Goal: Check status

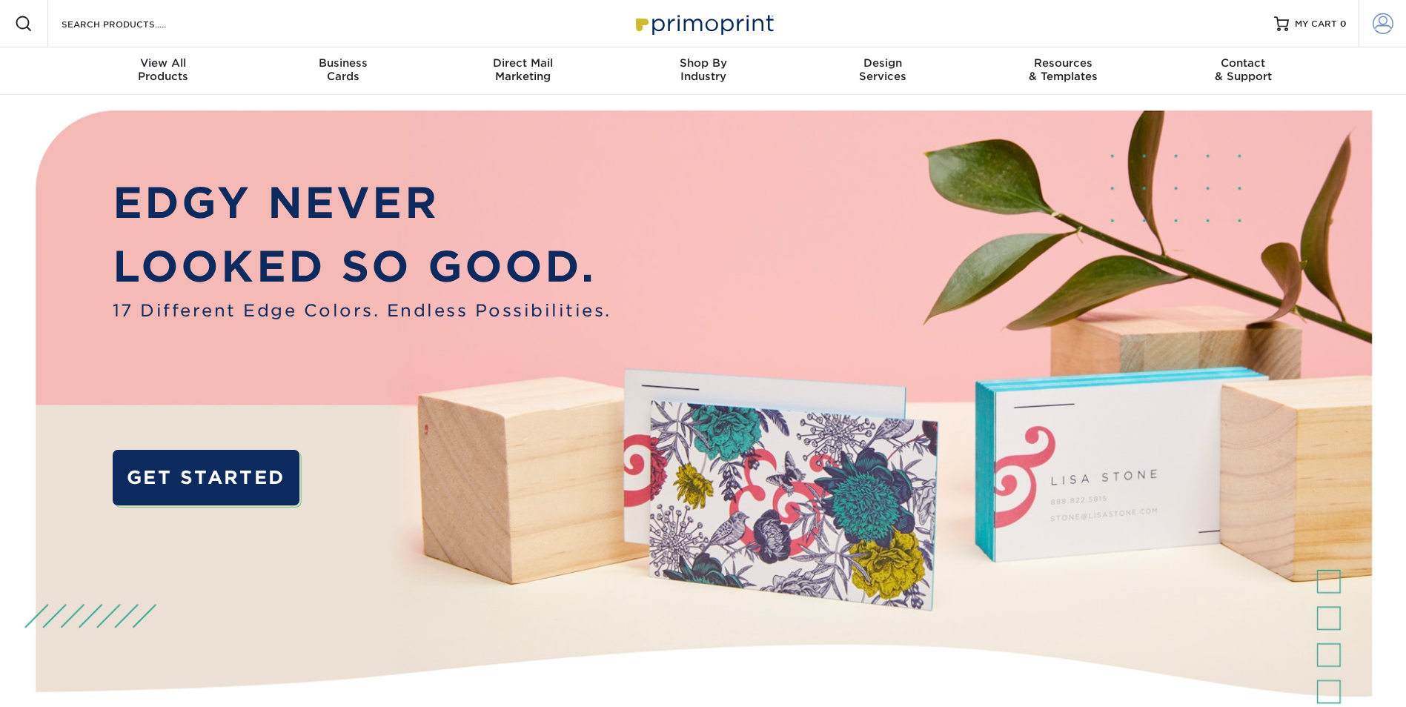
click at [1385, 21] on span at bounding box center [1383, 23] width 21 height 21
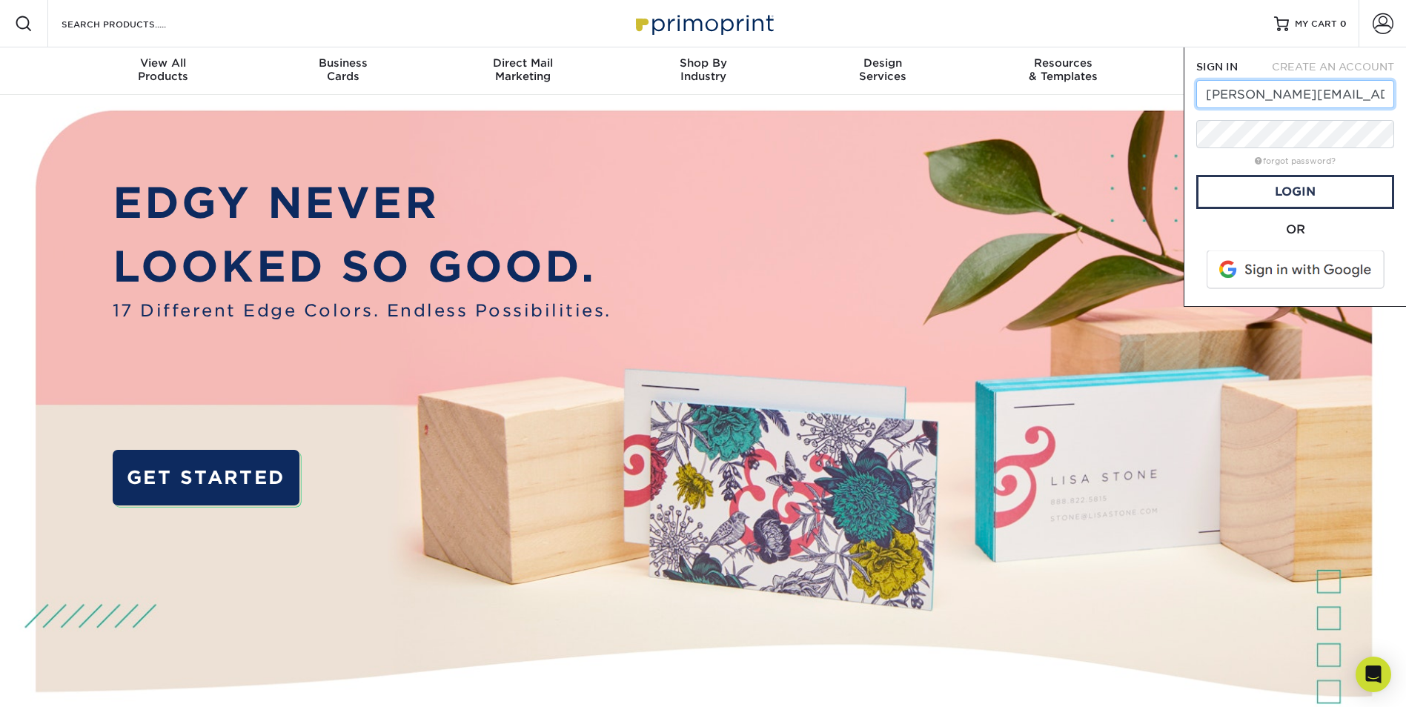
scroll to position [0, 7]
type input "[PERSON_NAME][EMAIL_ADDRESS][DOMAIN_NAME]"
click at [1320, 191] on link "Login" at bounding box center [1295, 192] width 198 height 34
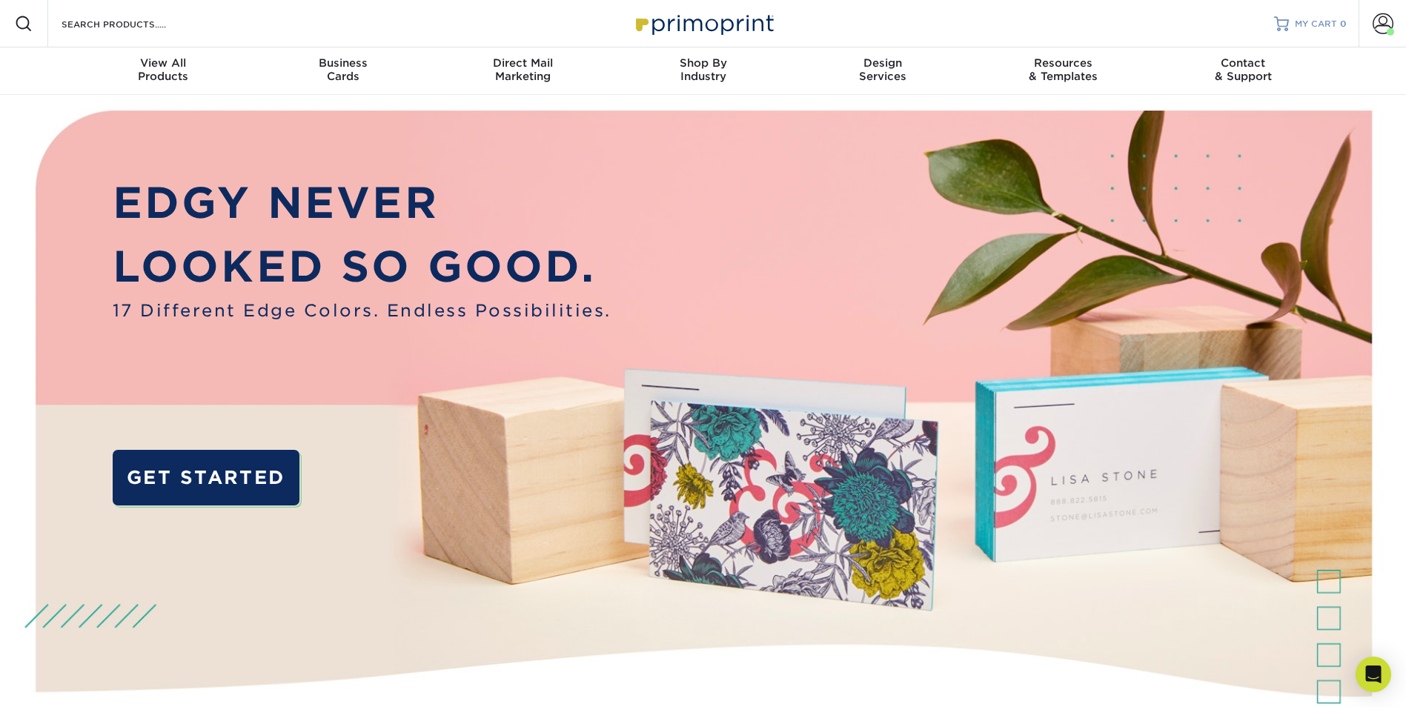
click at [1312, 25] on span "MY CART" at bounding box center [1316, 24] width 42 height 13
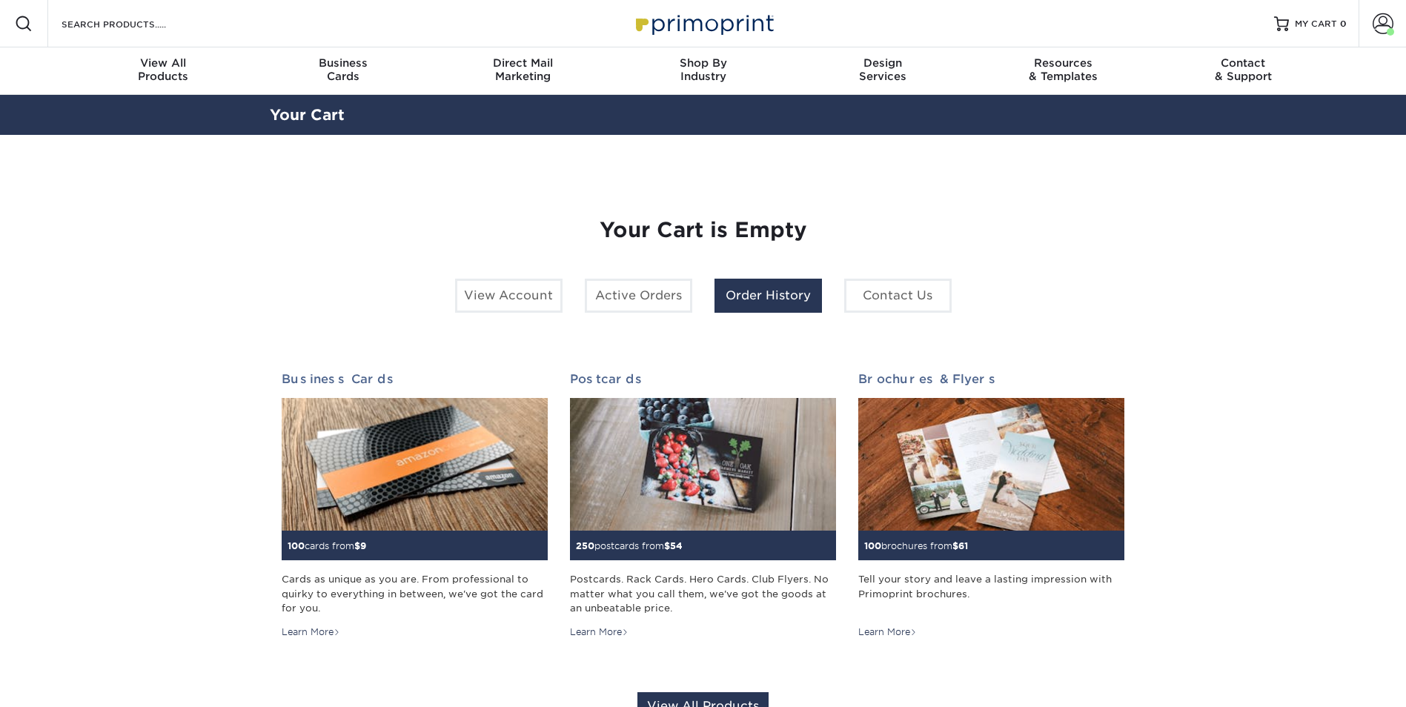
click at [744, 304] on link "Order History" at bounding box center [768, 296] width 107 height 34
click at [1295, 24] on link "MY CART 0" at bounding box center [1310, 23] width 73 height 47
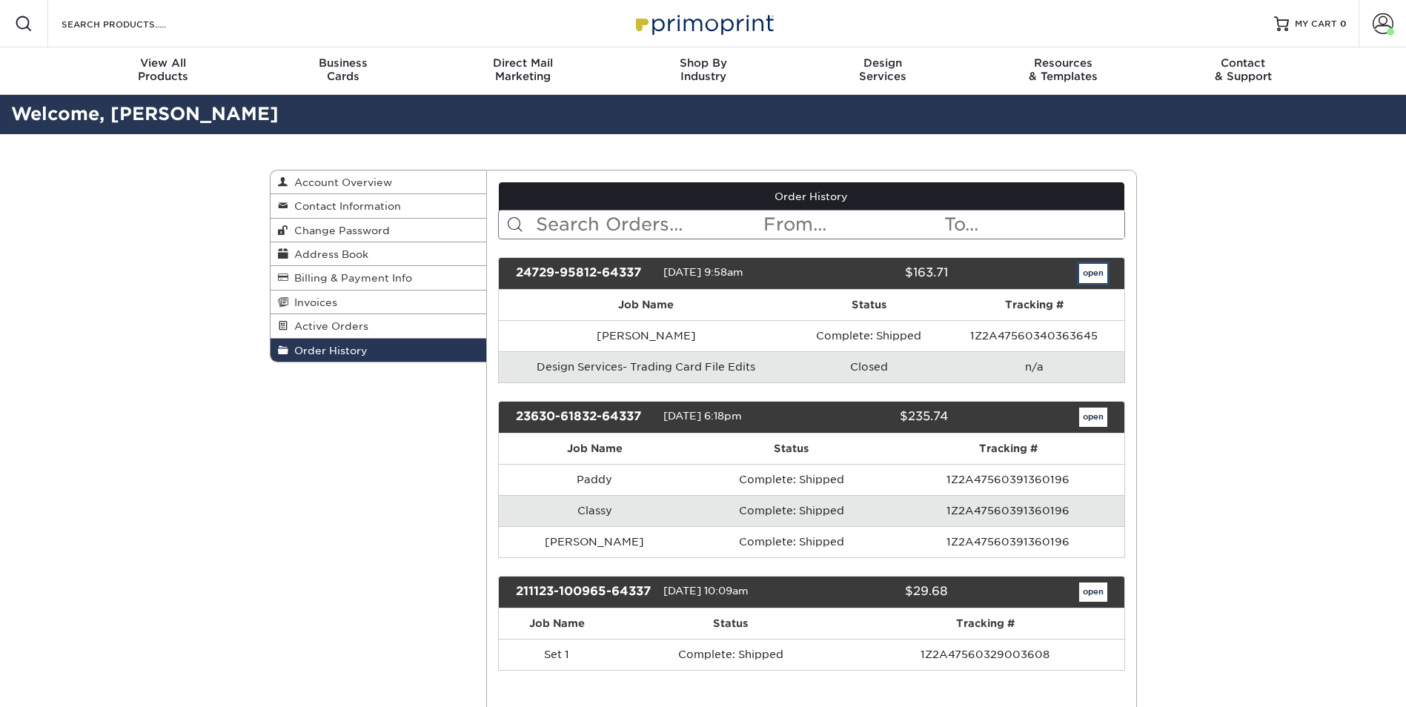
click at [1096, 276] on link "open" at bounding box center [1093, 273] width 28 height 19
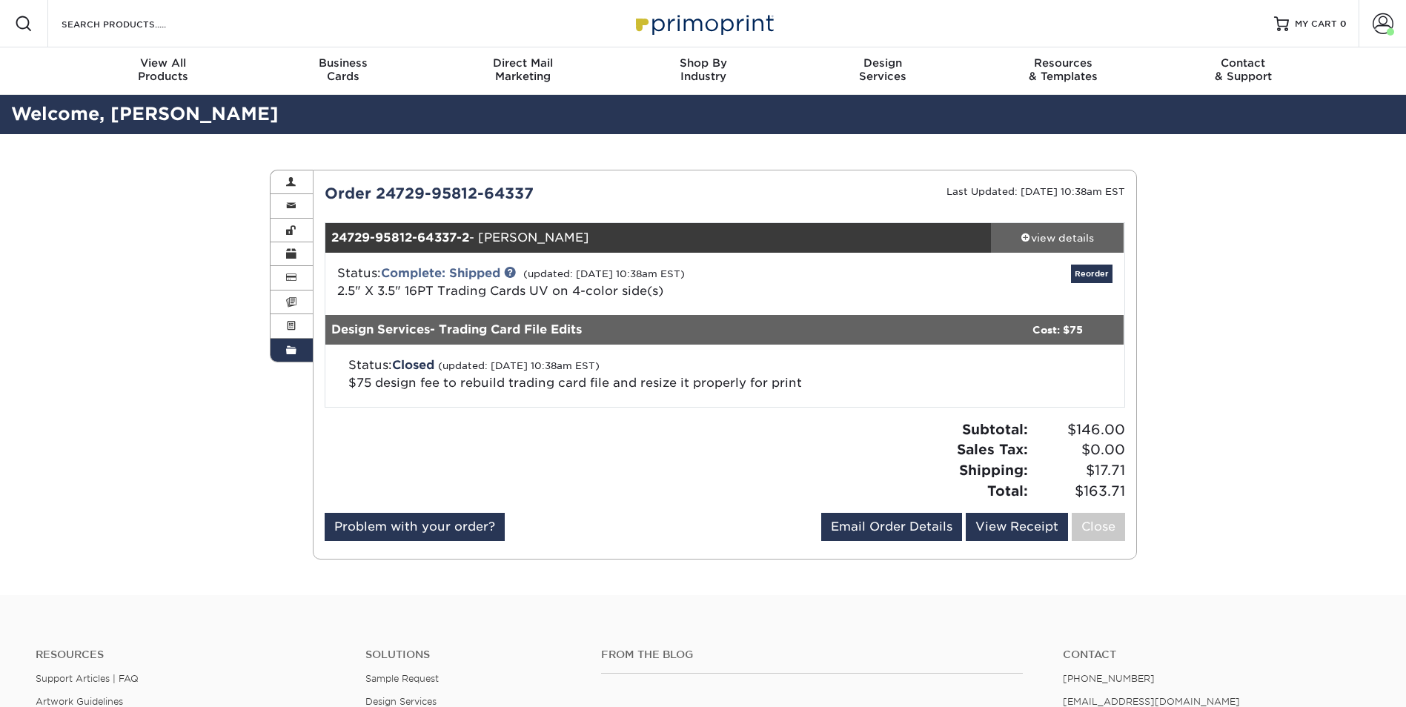
click at [1027, 239] on span at bounding box center [1026, 237] width 10 height 10
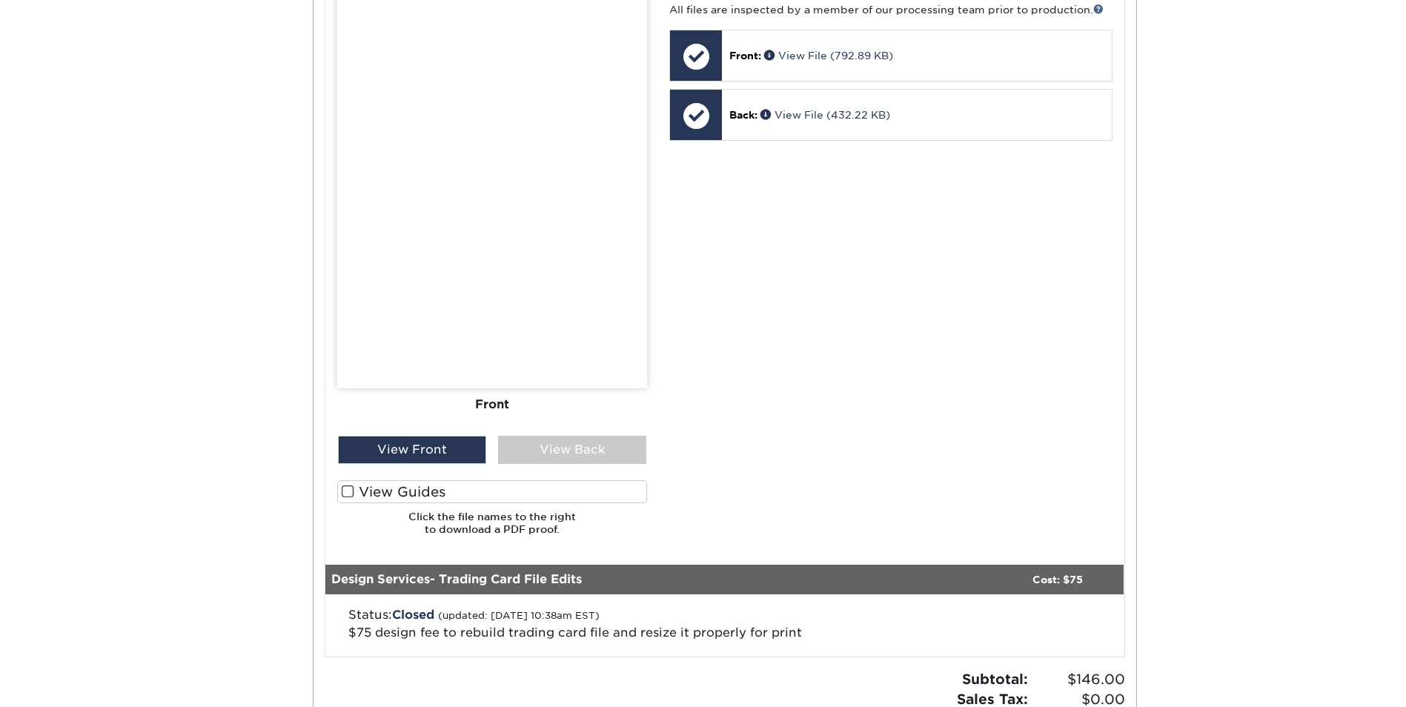
scroll to position [741, 0]
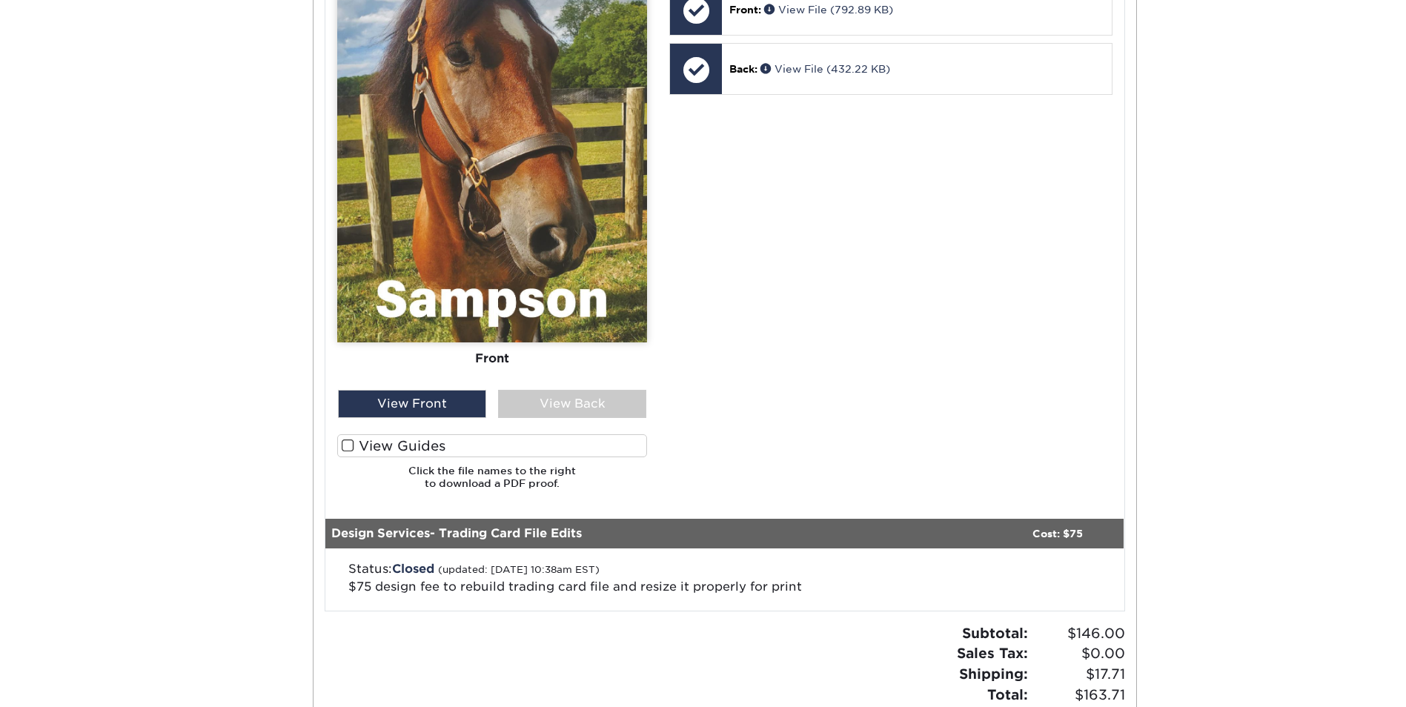
click at [342, 445] on span at bounding box center [348, 446] width 13 height 14
click at [0, 0] on input "View Guides" at bounding box center [0, 0] width 0 height 0
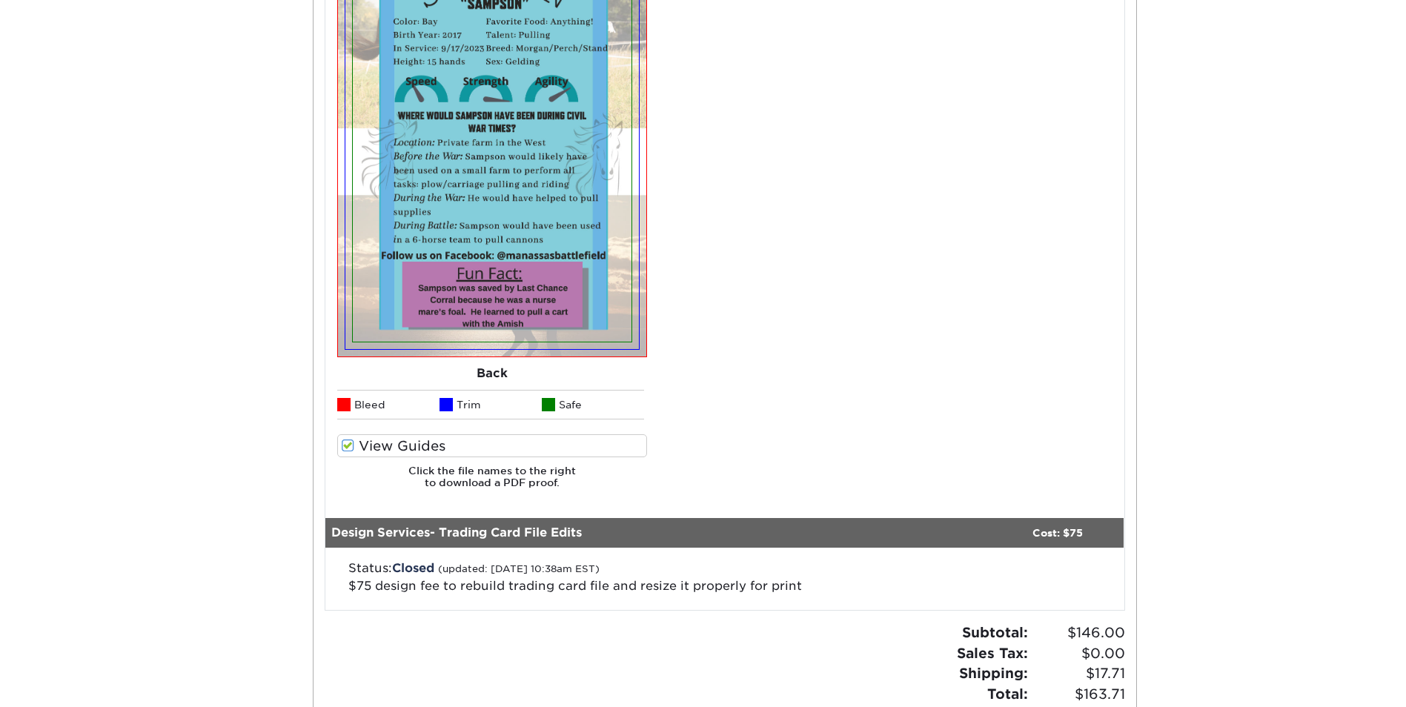
click at [342, 443] on span at bounding box center [348, 446] width 13 height 14
click at [0, 0] on input "View Guides" at bounding box center [0, 0] width 0 height 0
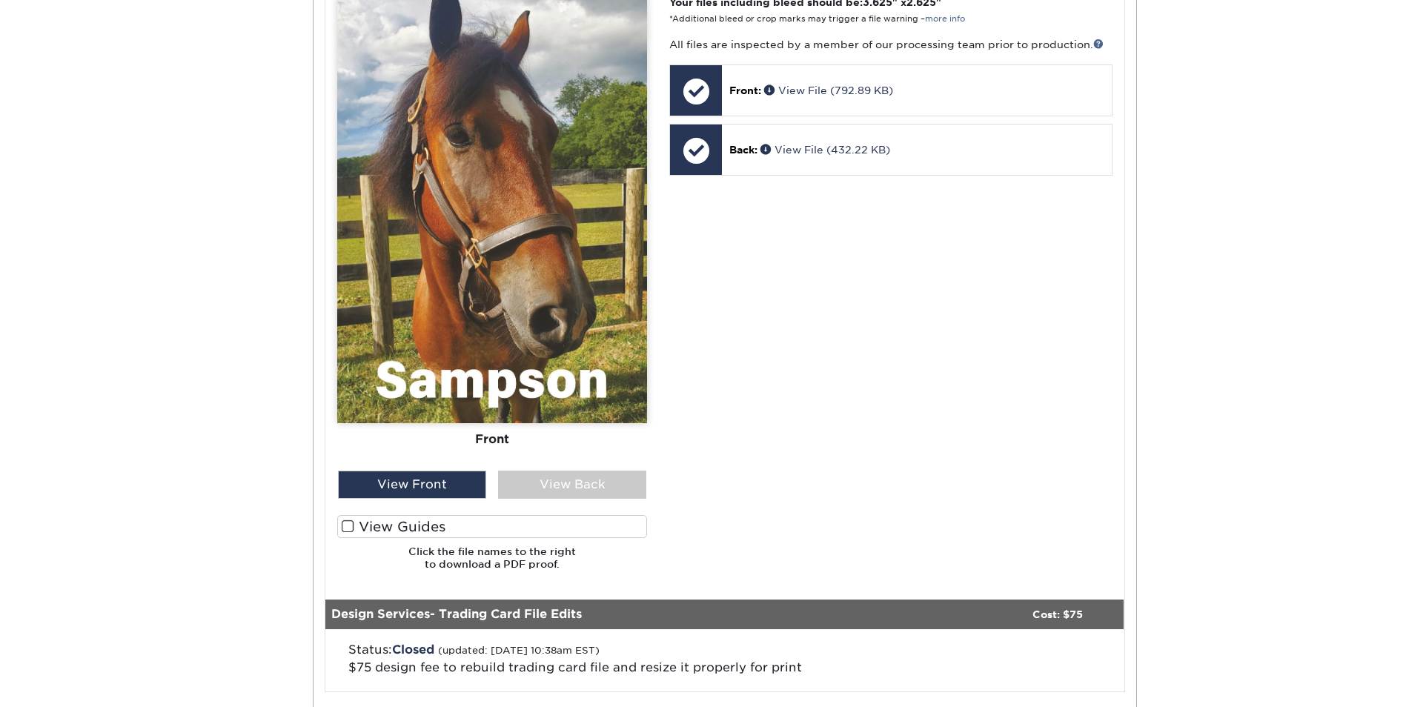
scroll to position [593, 0]
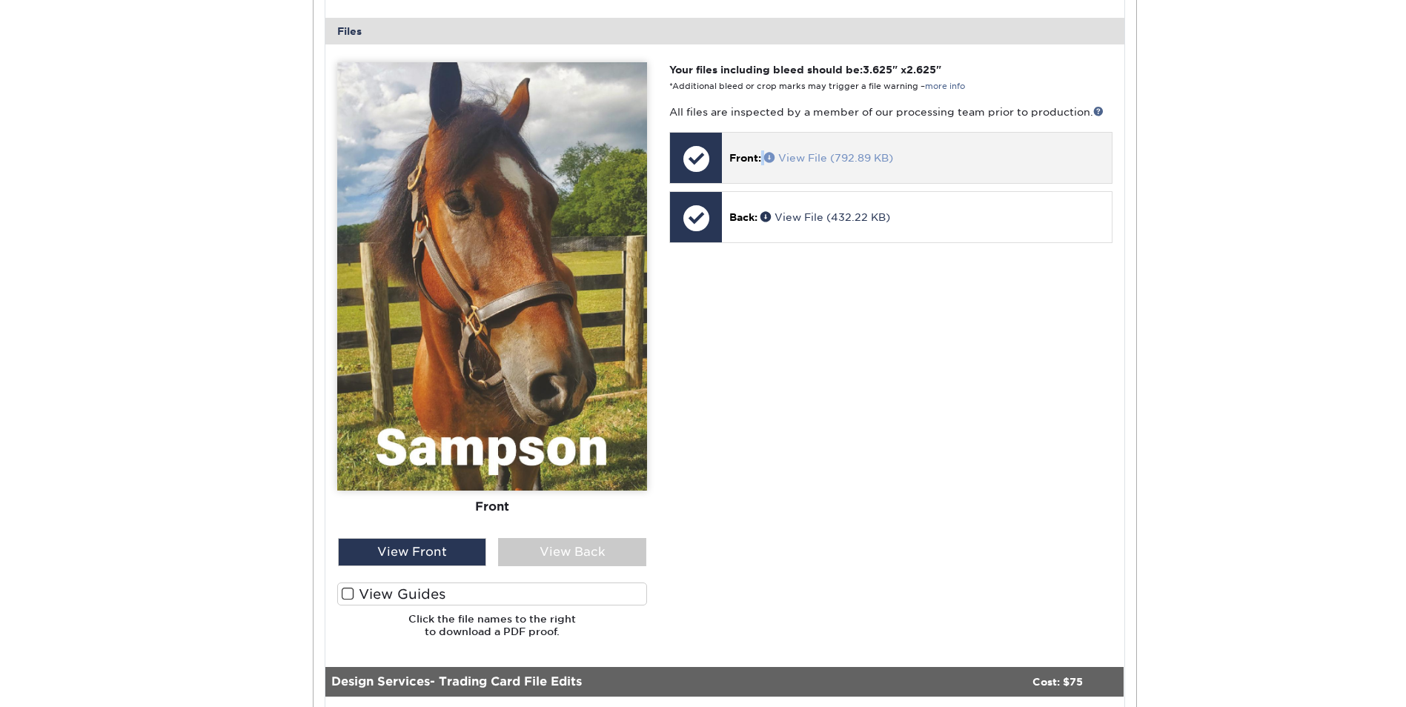
click at [766, 156] on p "Front: View File (792.89 KB)" at bounding box center [916, 157] width 374 height 15
click at [771, 157] on span at bounding box center [771, 157] width 14 height 10
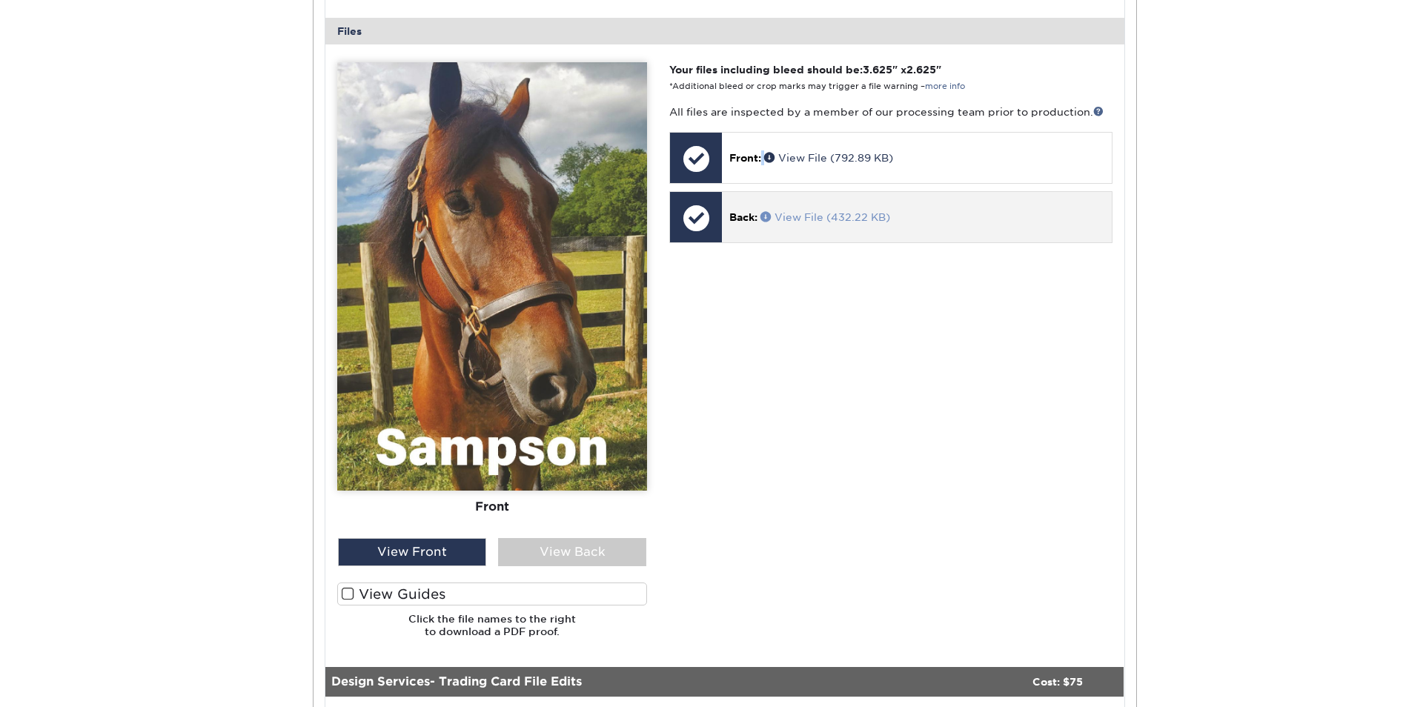
click at [765, 216] on span at bounding box center [768, 216] width 14 height 10
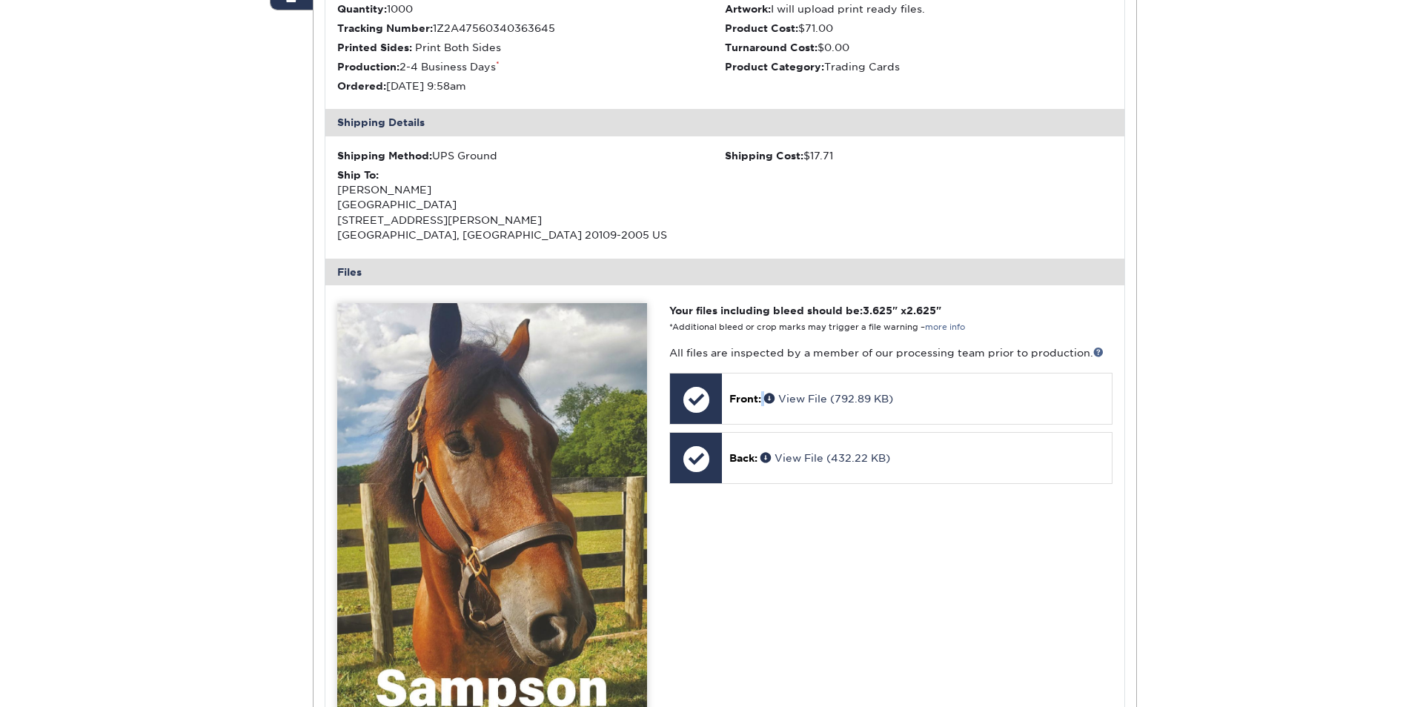
scroll to position [7, 0]
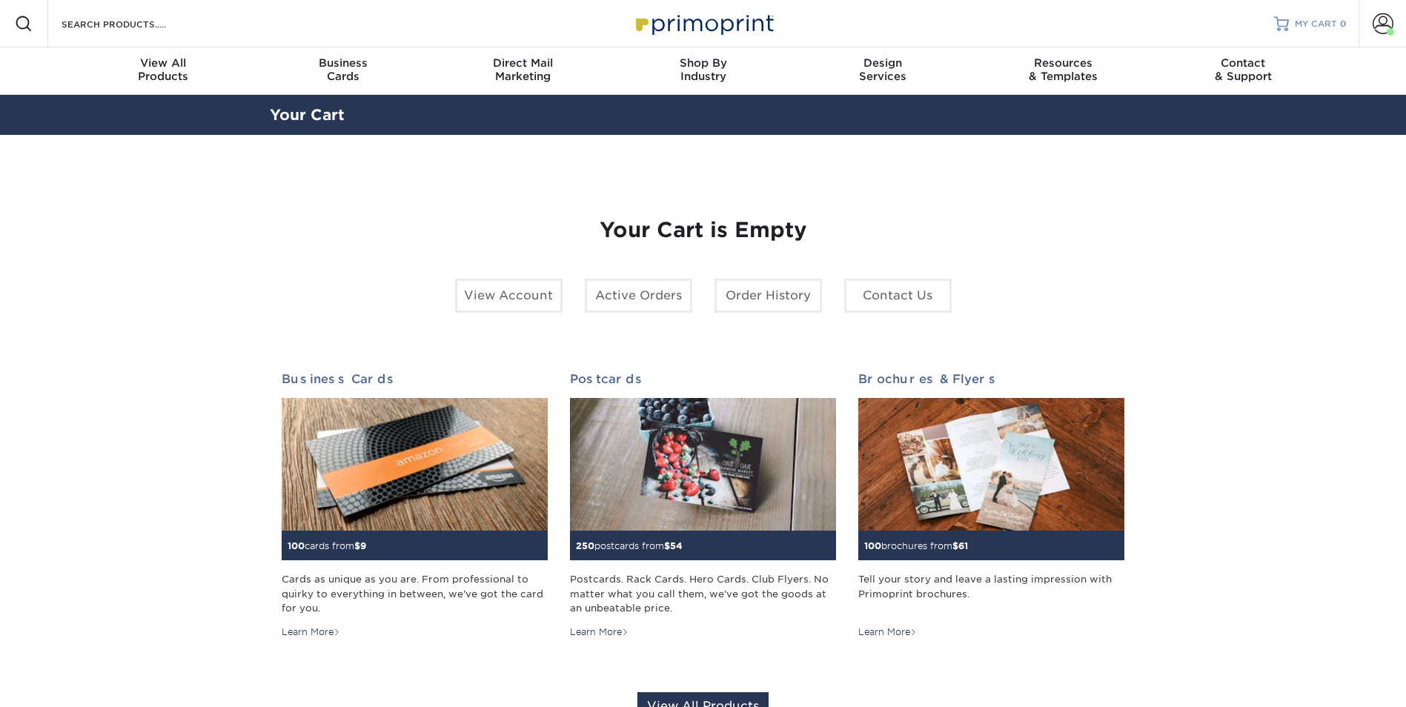
click at [1293, 26] on link "MY CART 0" at bounding box center [1310, 23] width 73 height 47
click at [763, 298] on link "Order History" at bounding box center [768, 296] width 107 height 34
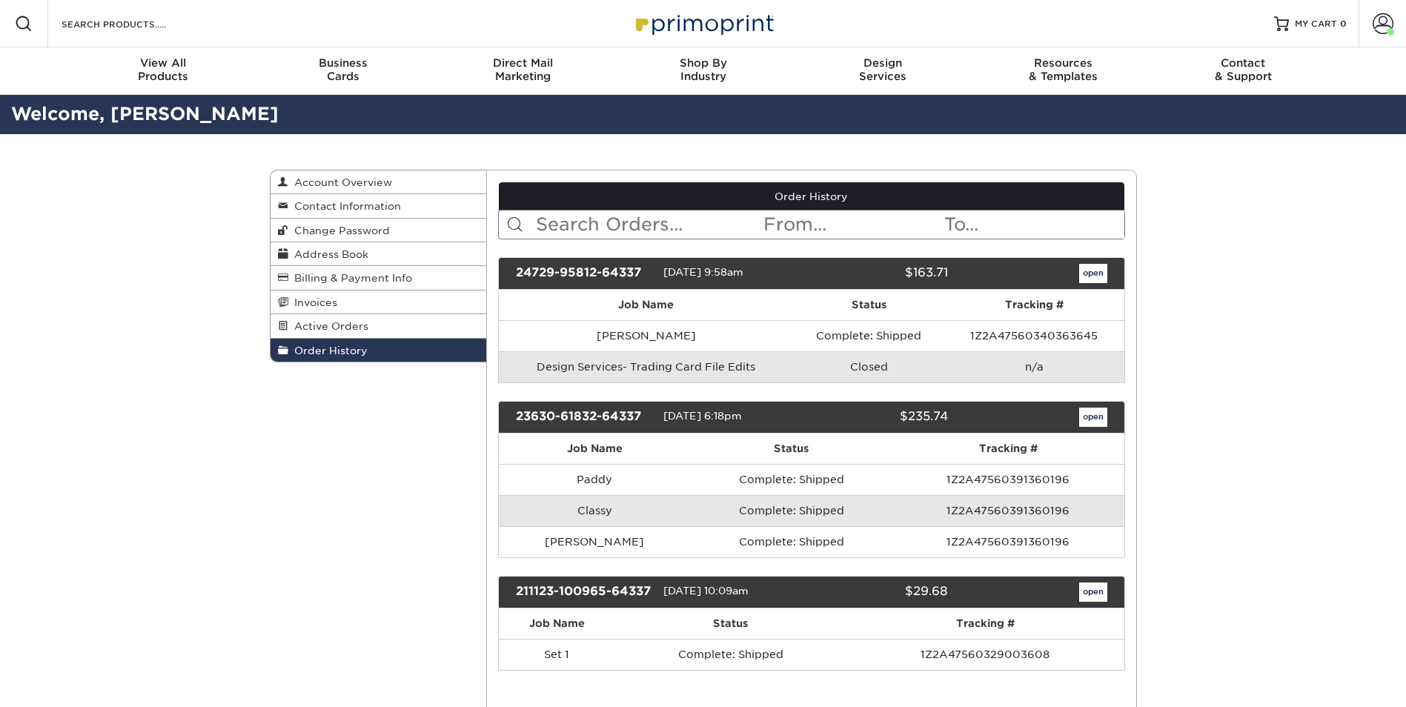
scroll to position [74, 0]
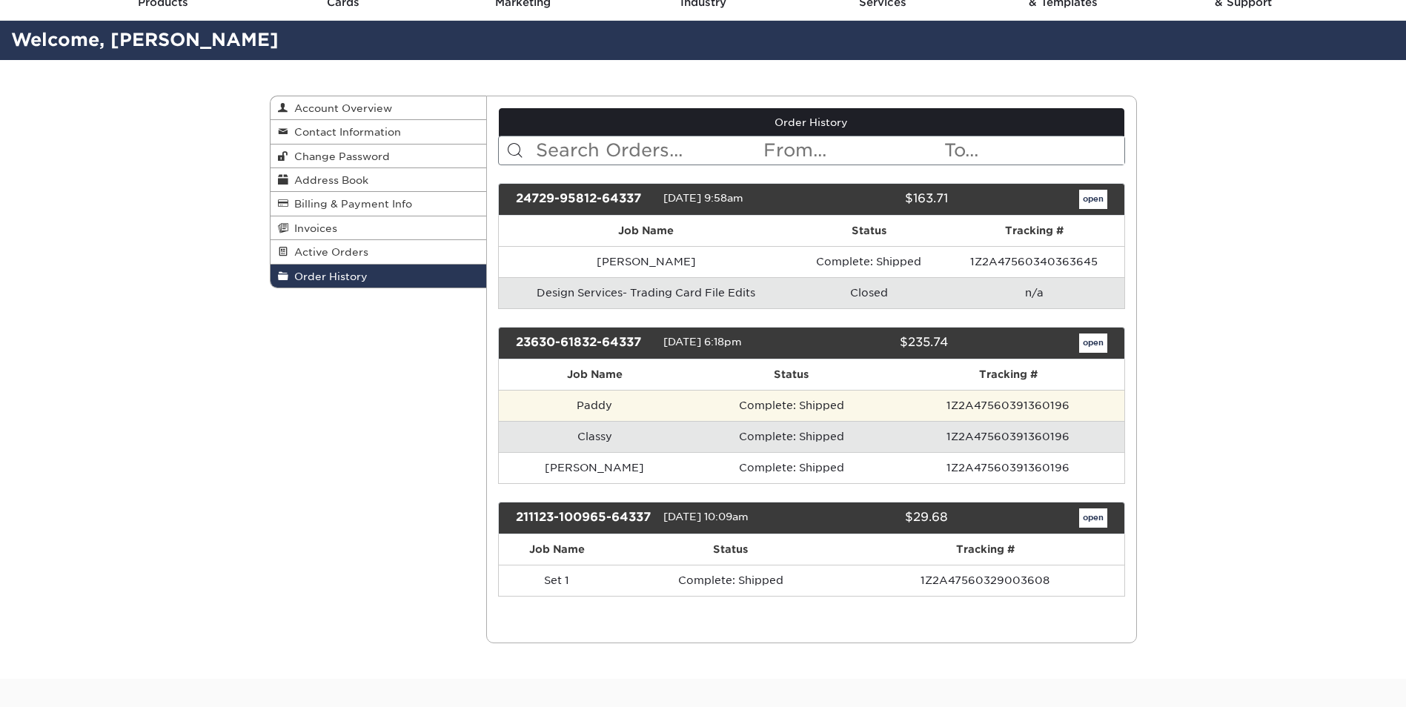
click at [740, 408] on td "Complete: Shipped" at bounding box center [792, 405] width 202 height 31
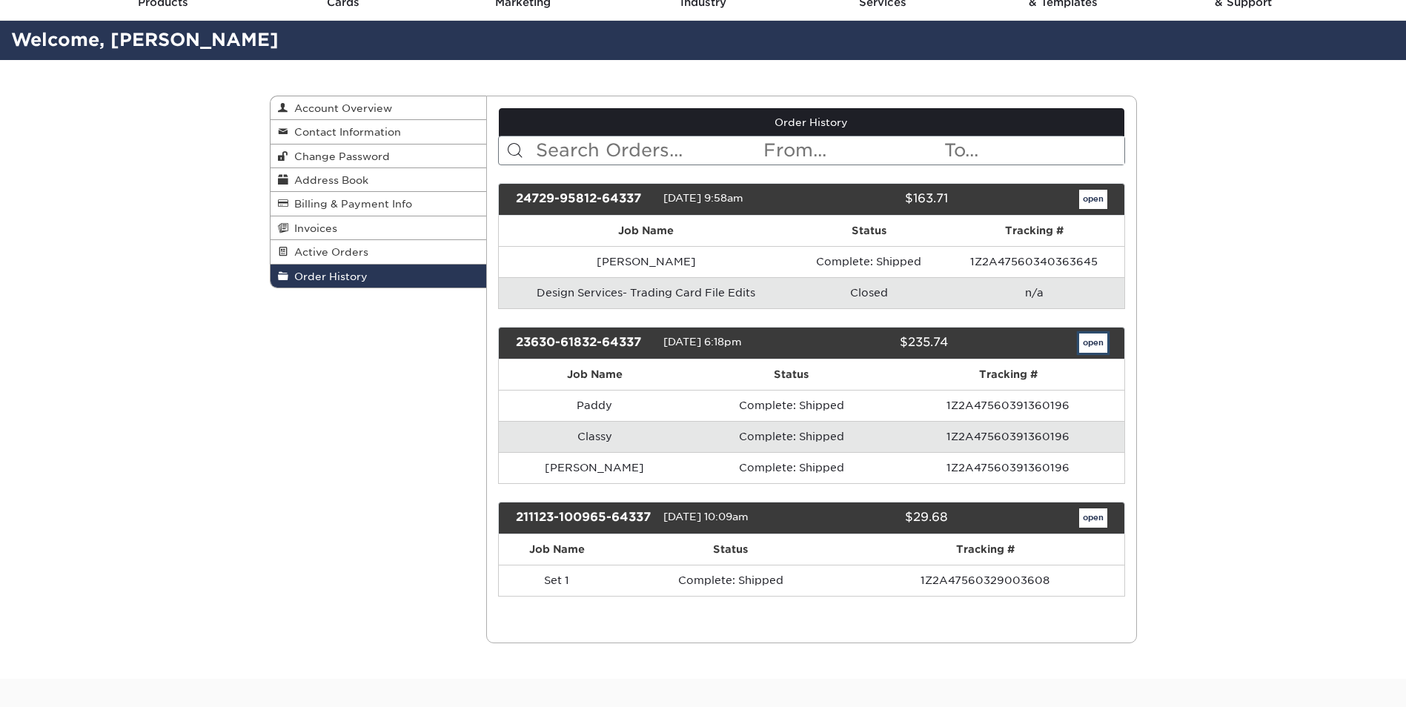
click at [1090, 345] on link "open" at bounding box center [1093, 343] width 28 height 19
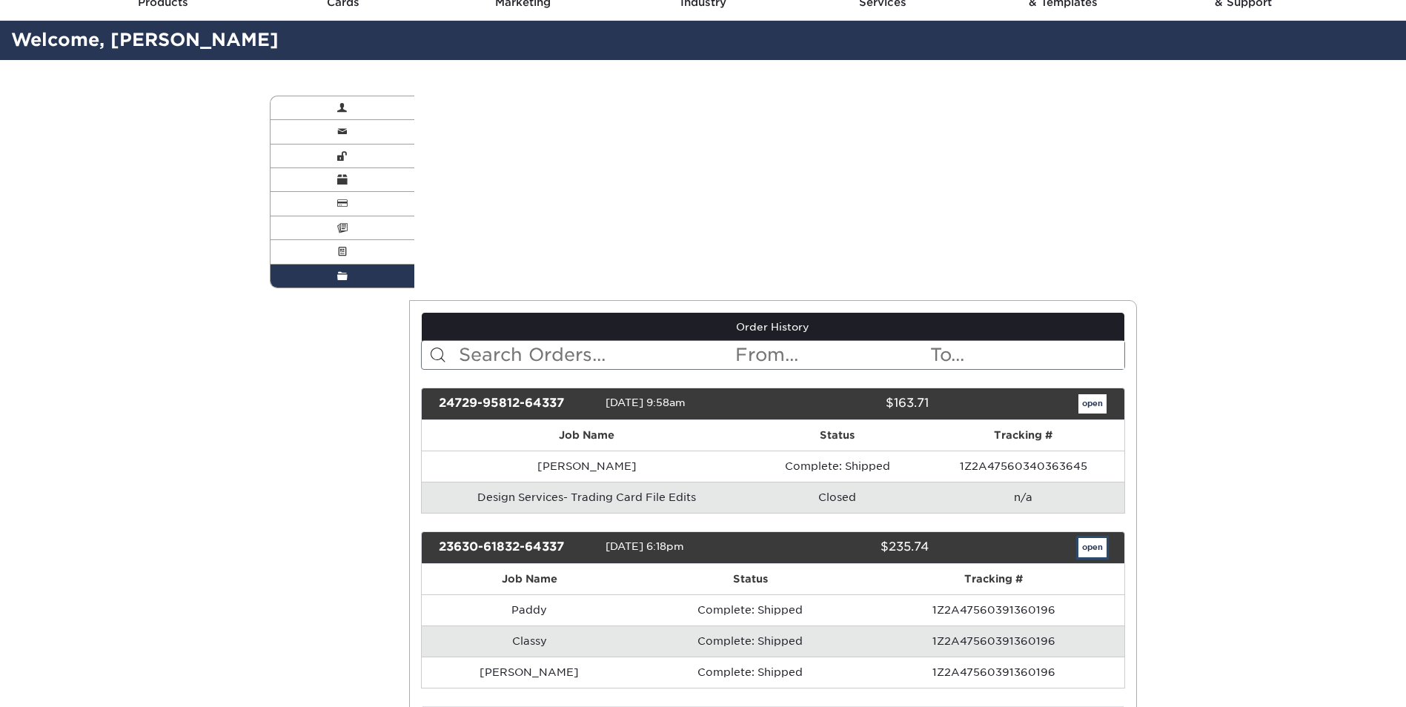
scroll to position [0, 0]
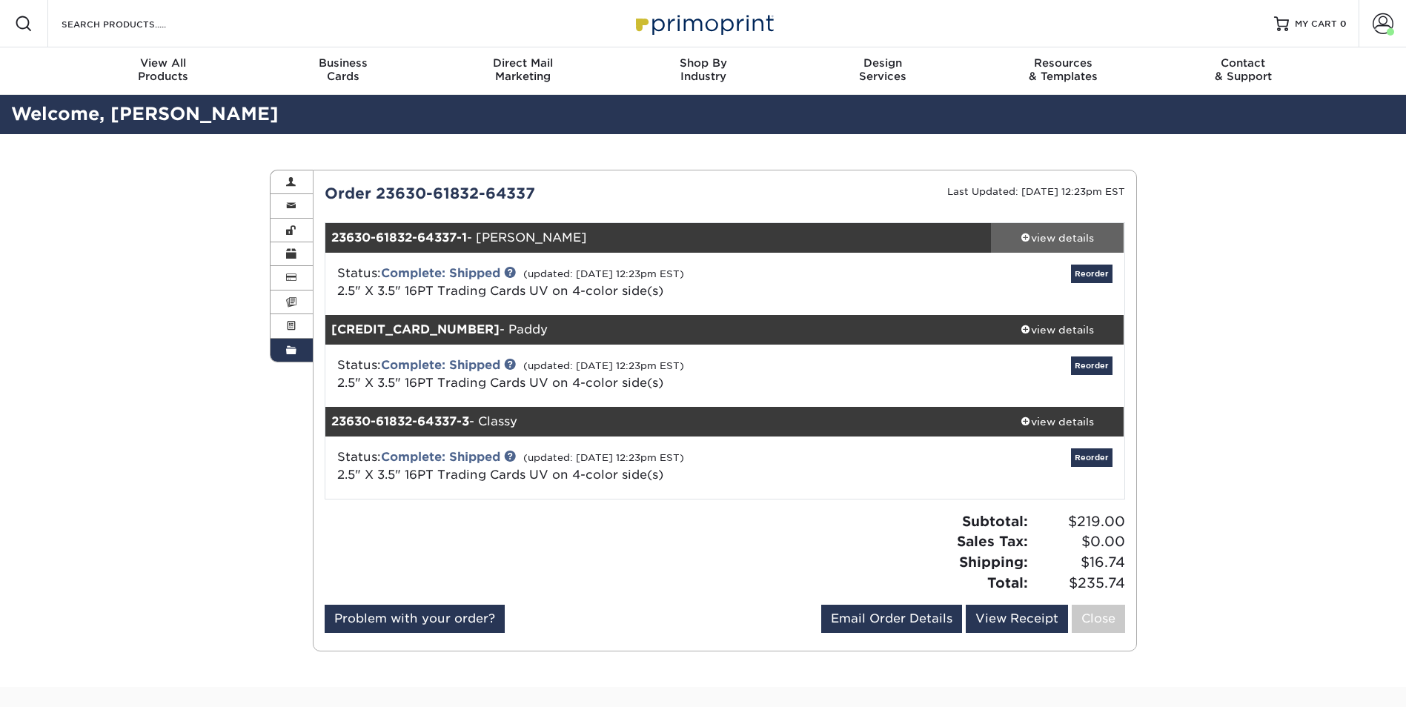
click at [1026, 235] on span at bounding box center [1026, 237] width 10 height 10
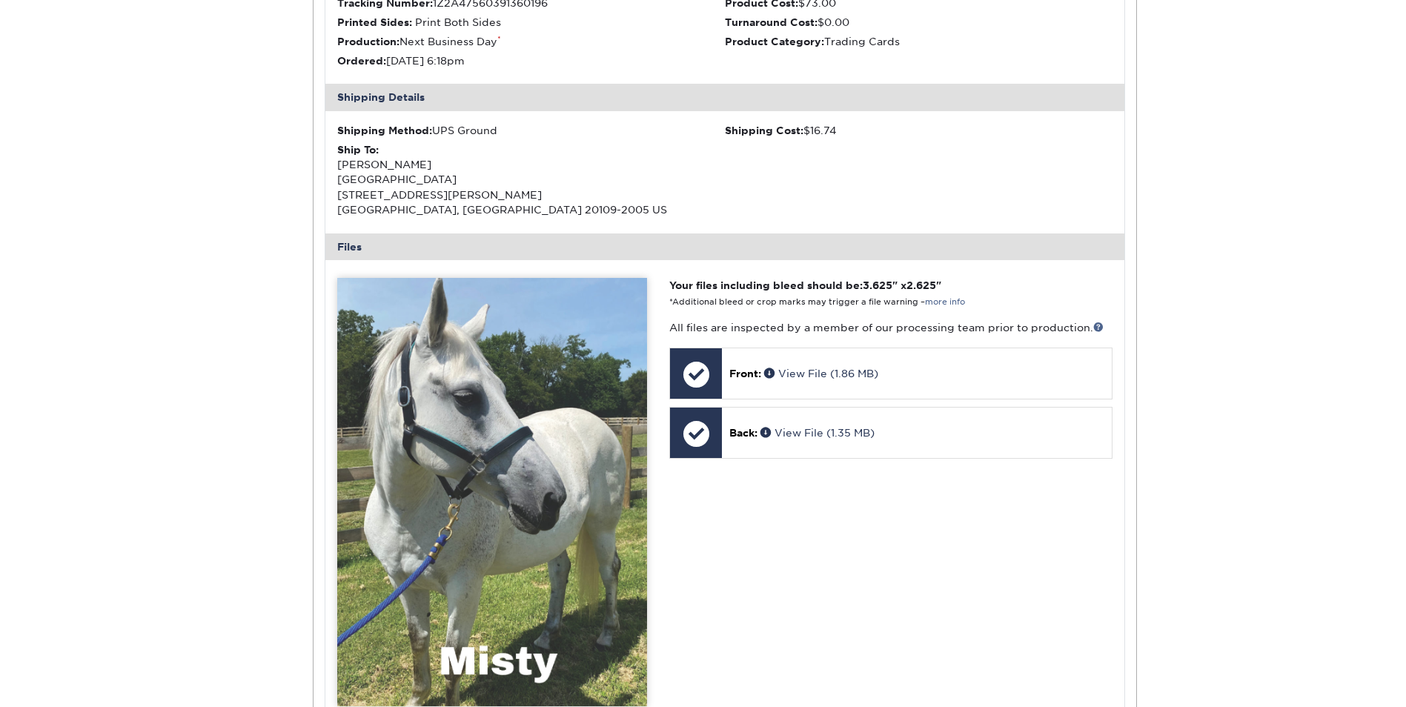
scroll to position [667, 0]
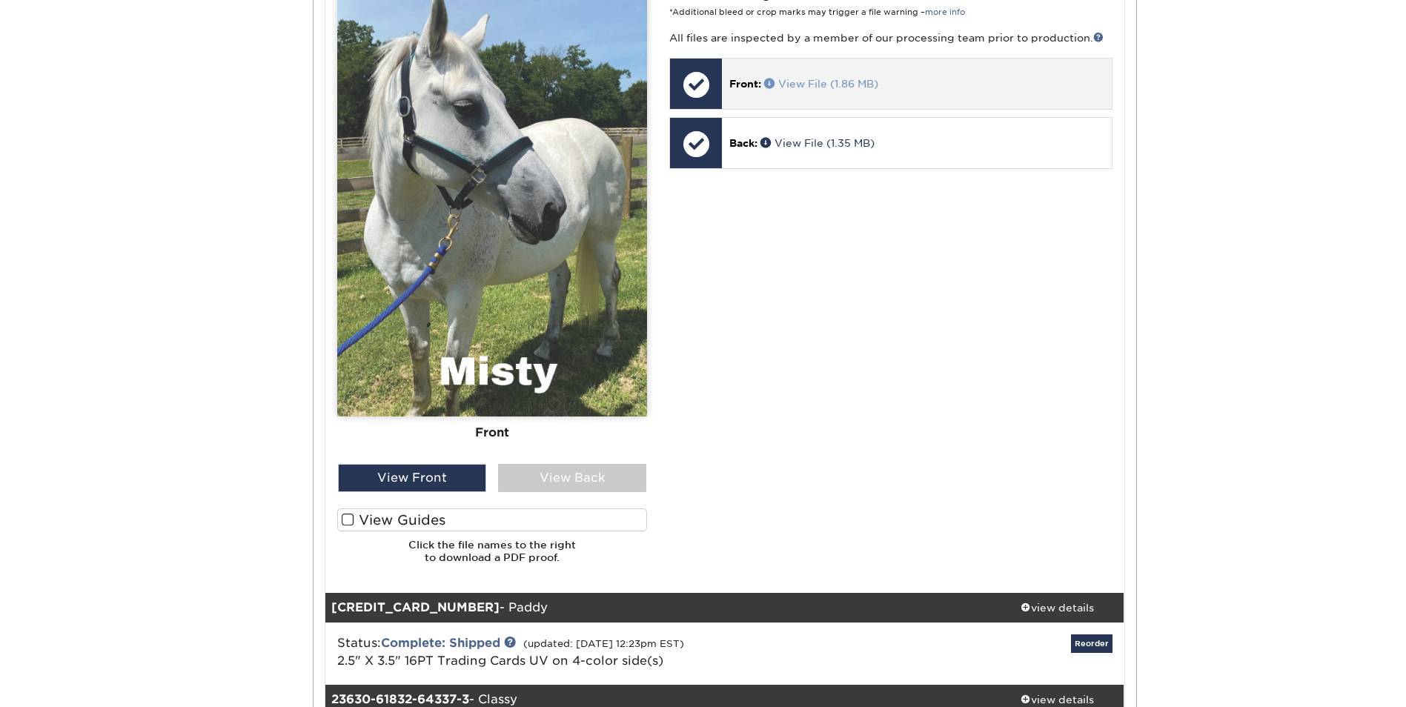
click at [769, 83] on span at bounding box center [771, 83] width 14 height 10
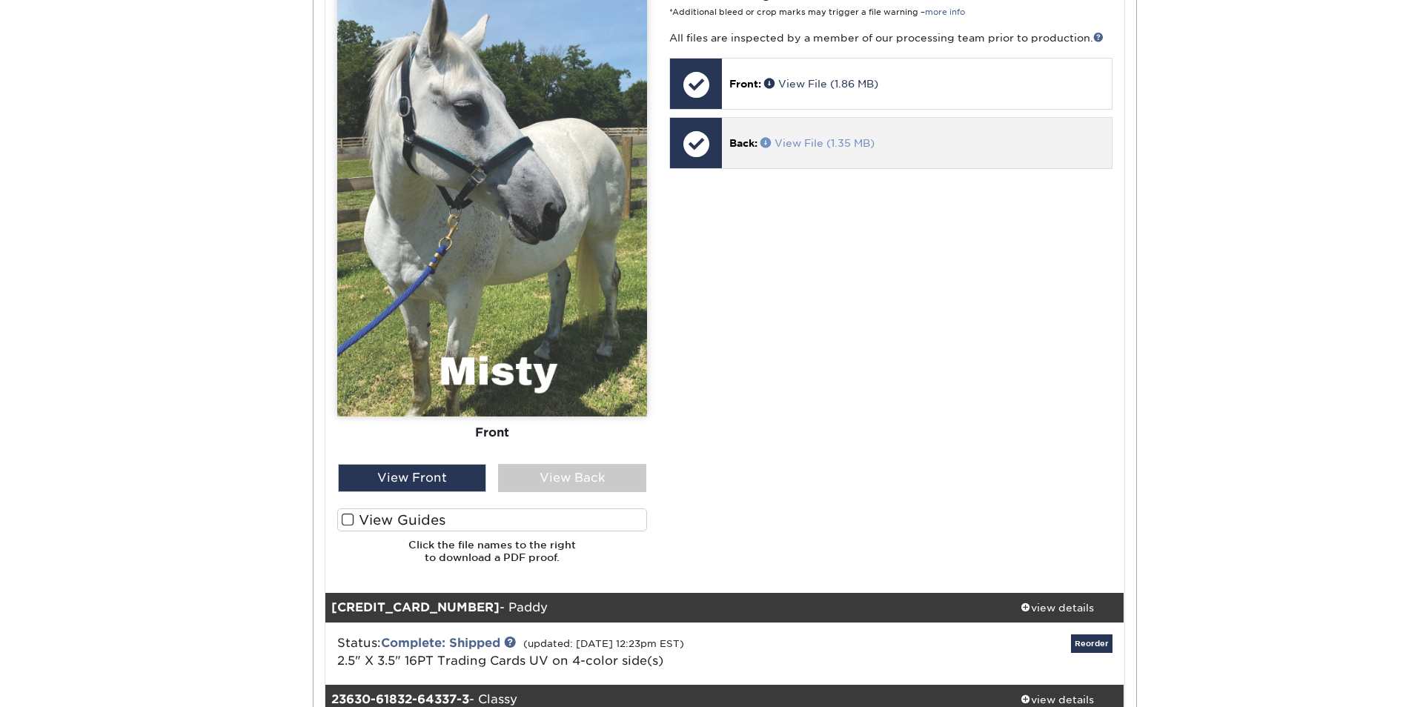
click at [766, 142] on span at bounding box center [768, 142] width 14 height 10
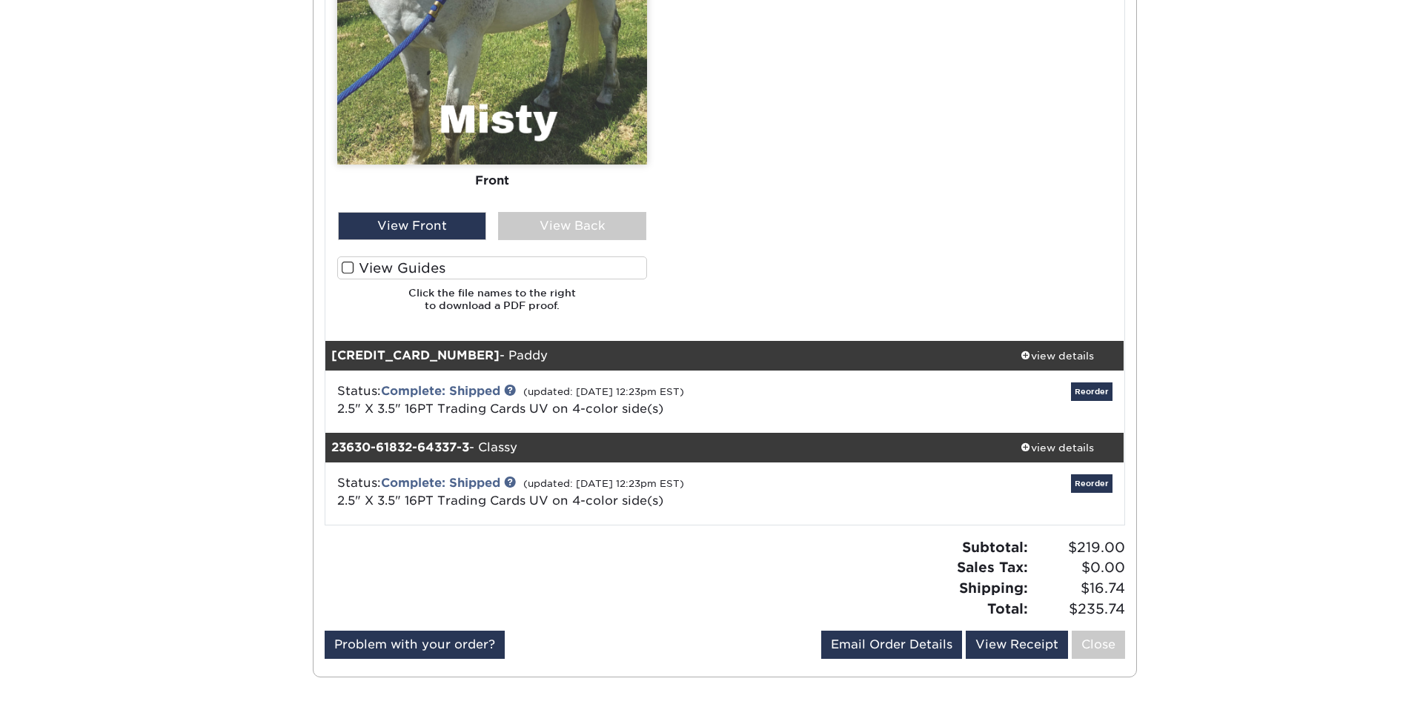
scroll to position [1112, 0]
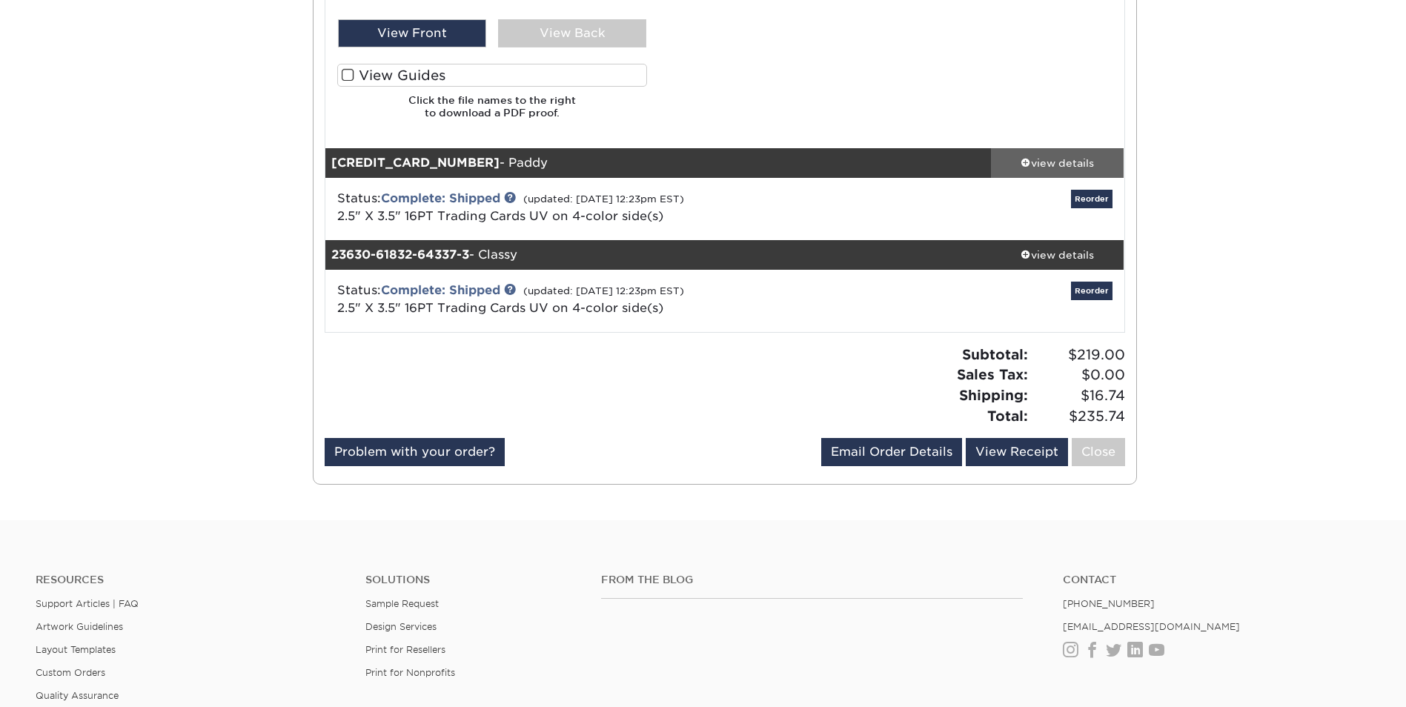
click at [1026, 160] on span at bounding box center [1026, 162] width 10 height 10
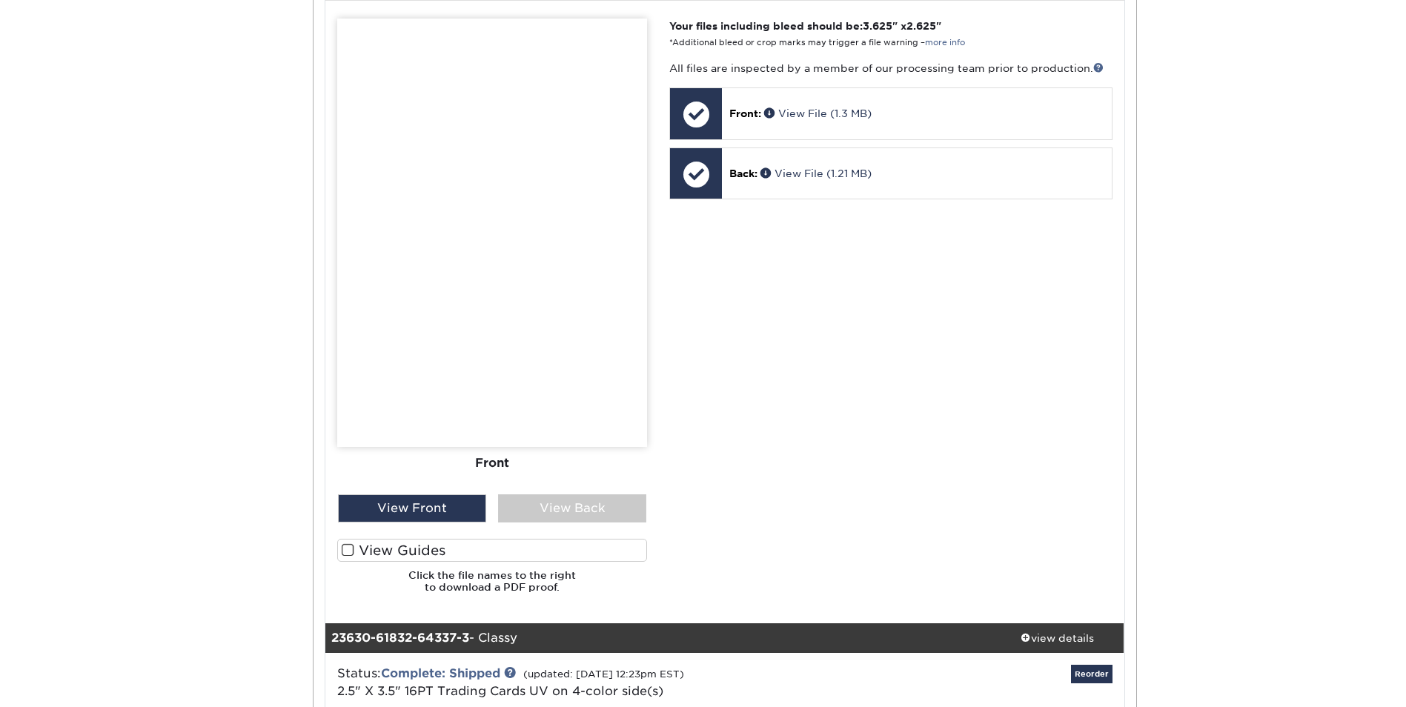
scroll to position [1631, 0]
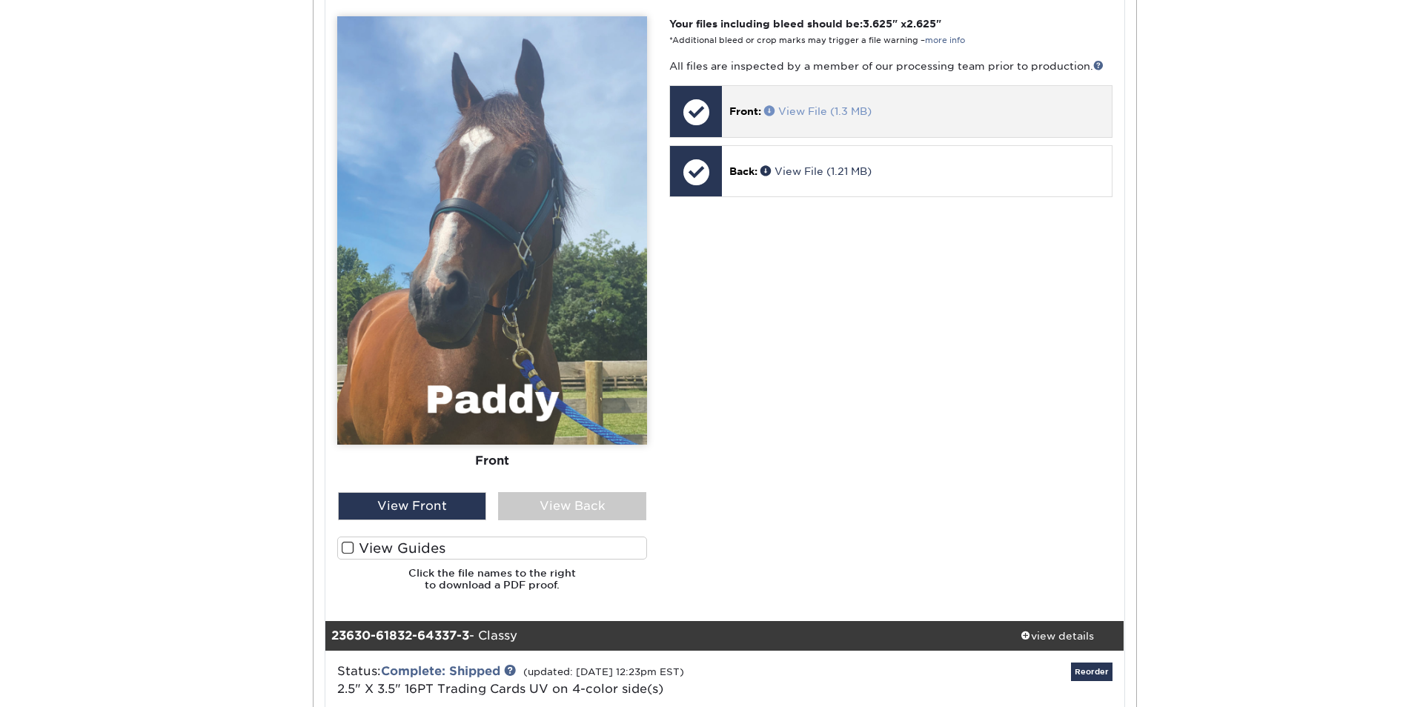
click at [775, 110] on span at bounding box center [771, 110] width 14 height 10
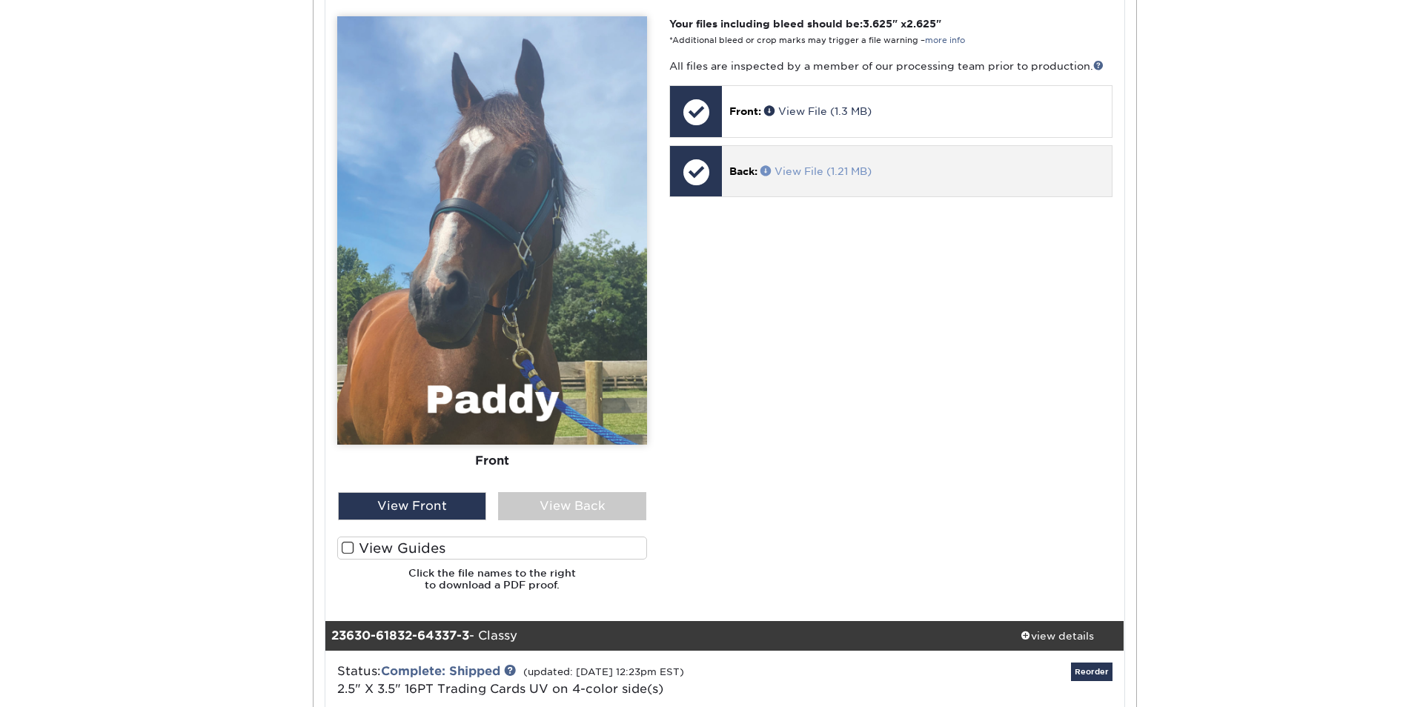
click at [766, 173] on span at bounding box center [768, 170] width 14 height 10
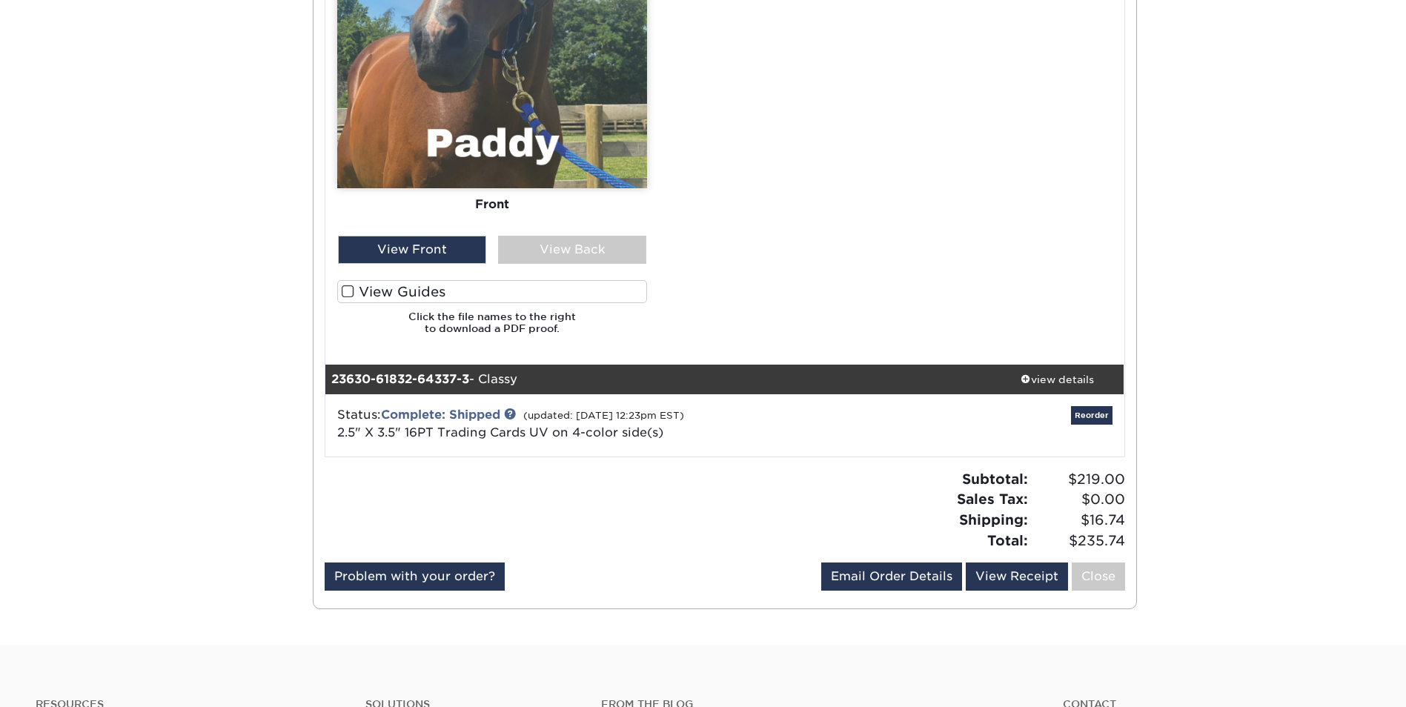
scroll to position [1853, 0]
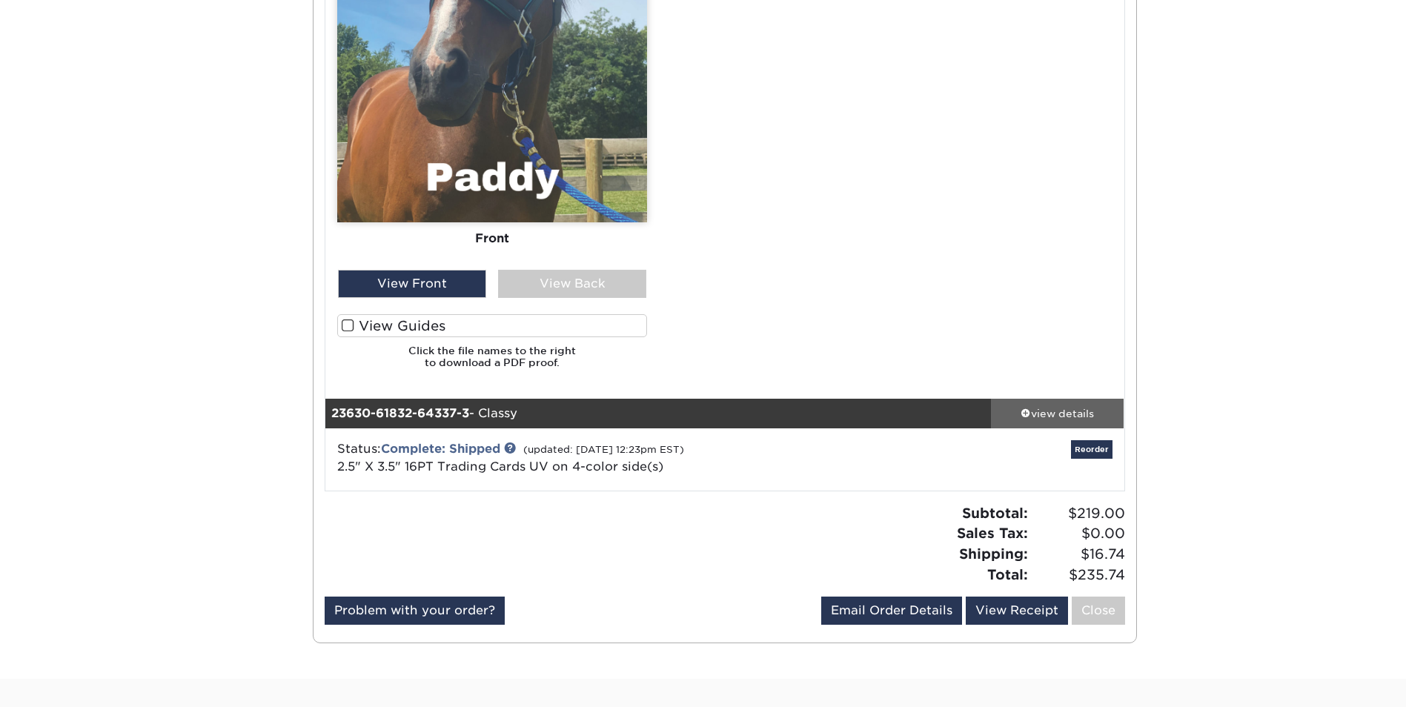
click at [1024, 414] on span at bounding box center [1026, 413] width 10 height 10
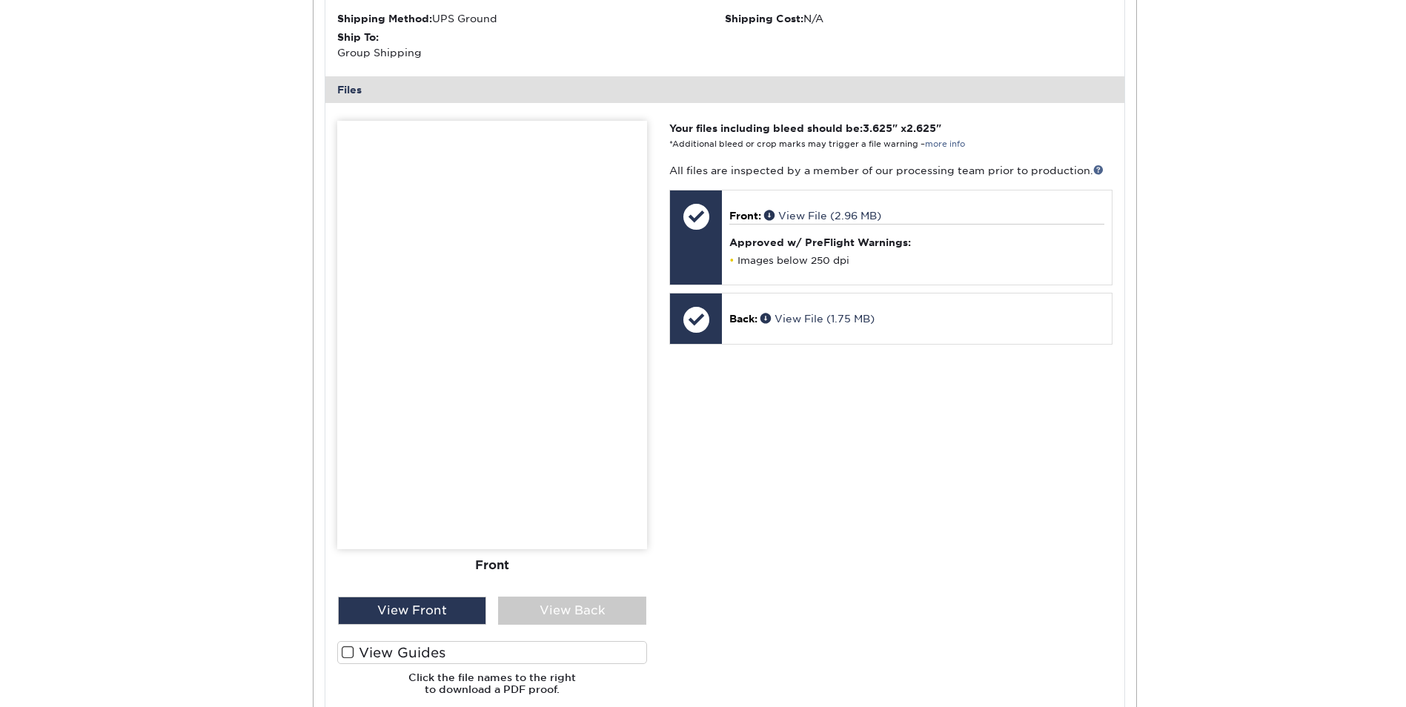
scroll to position [2446, 0]
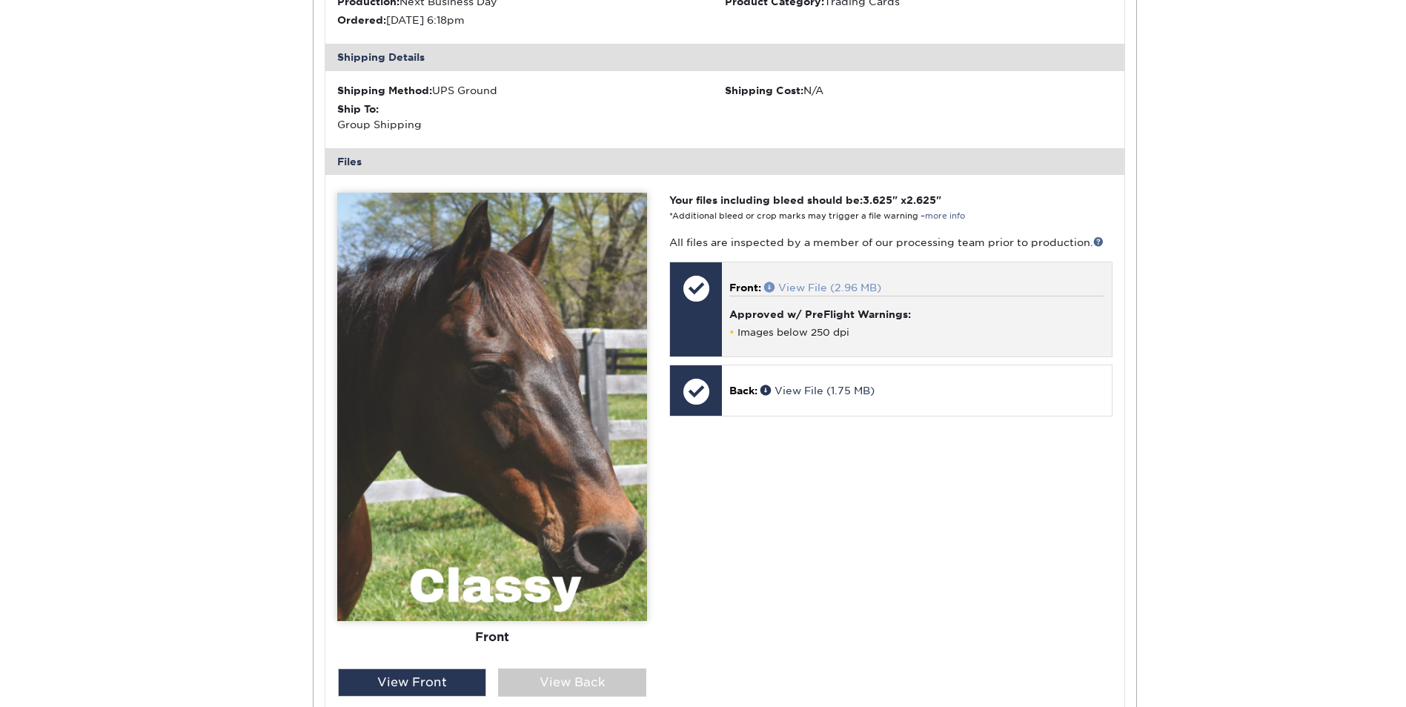
click at [770, 285] on span at bounding box center [771, 287] width 14 height 10
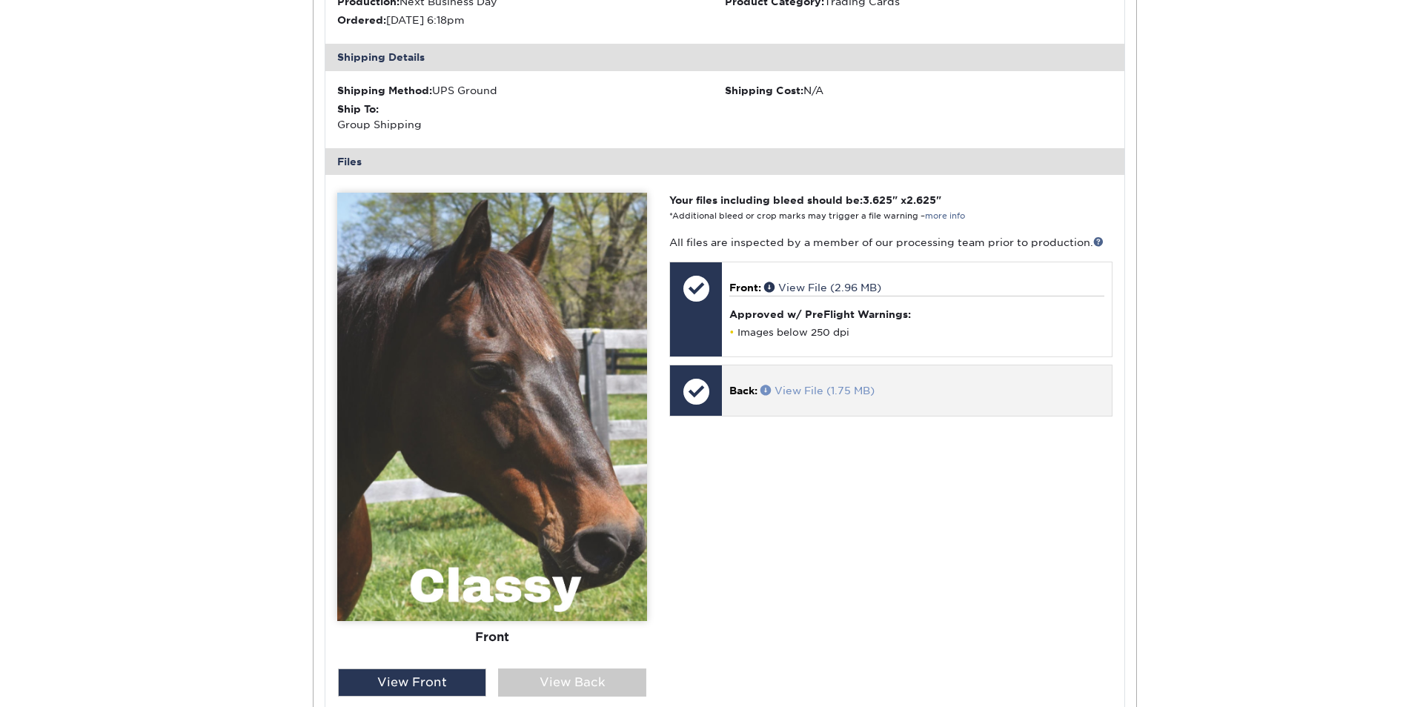
click at [769, 392] on span at bounding box center [768, 390] width 14 height 10
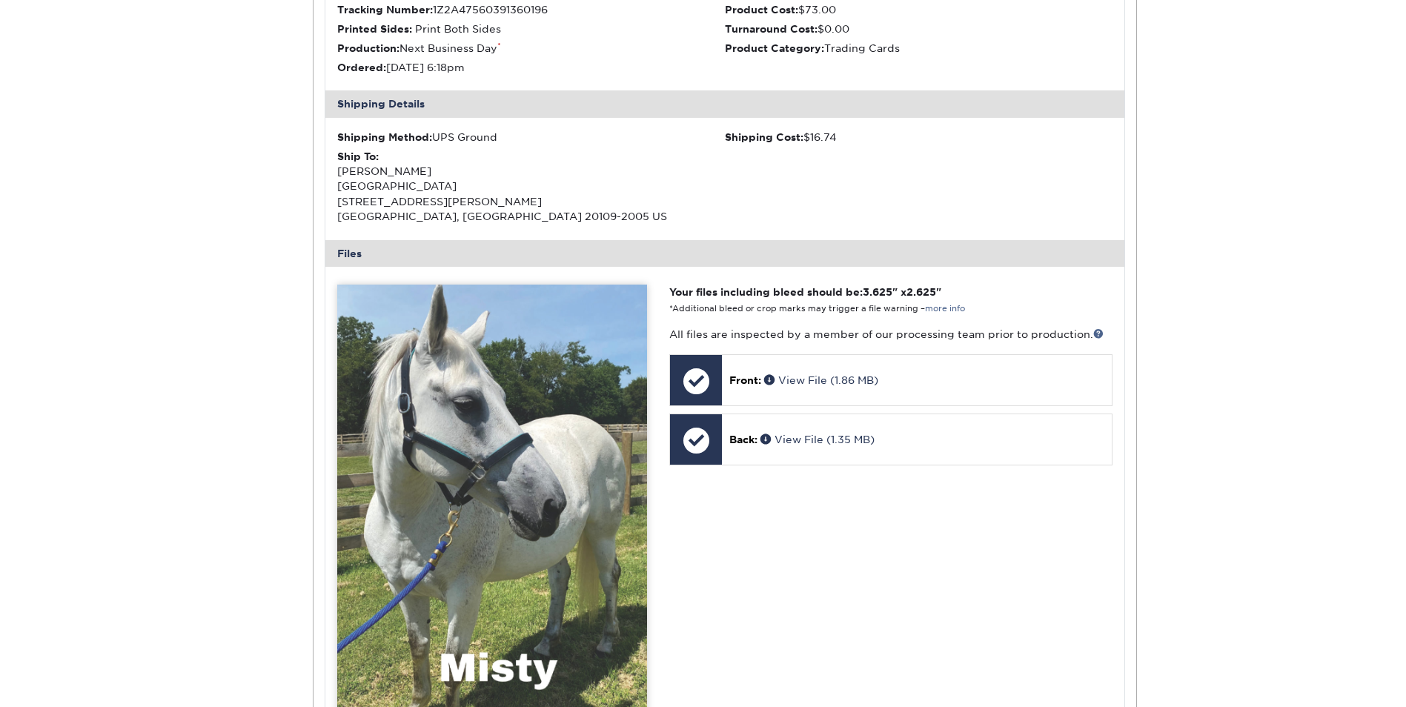
scroll to position [0, 0]
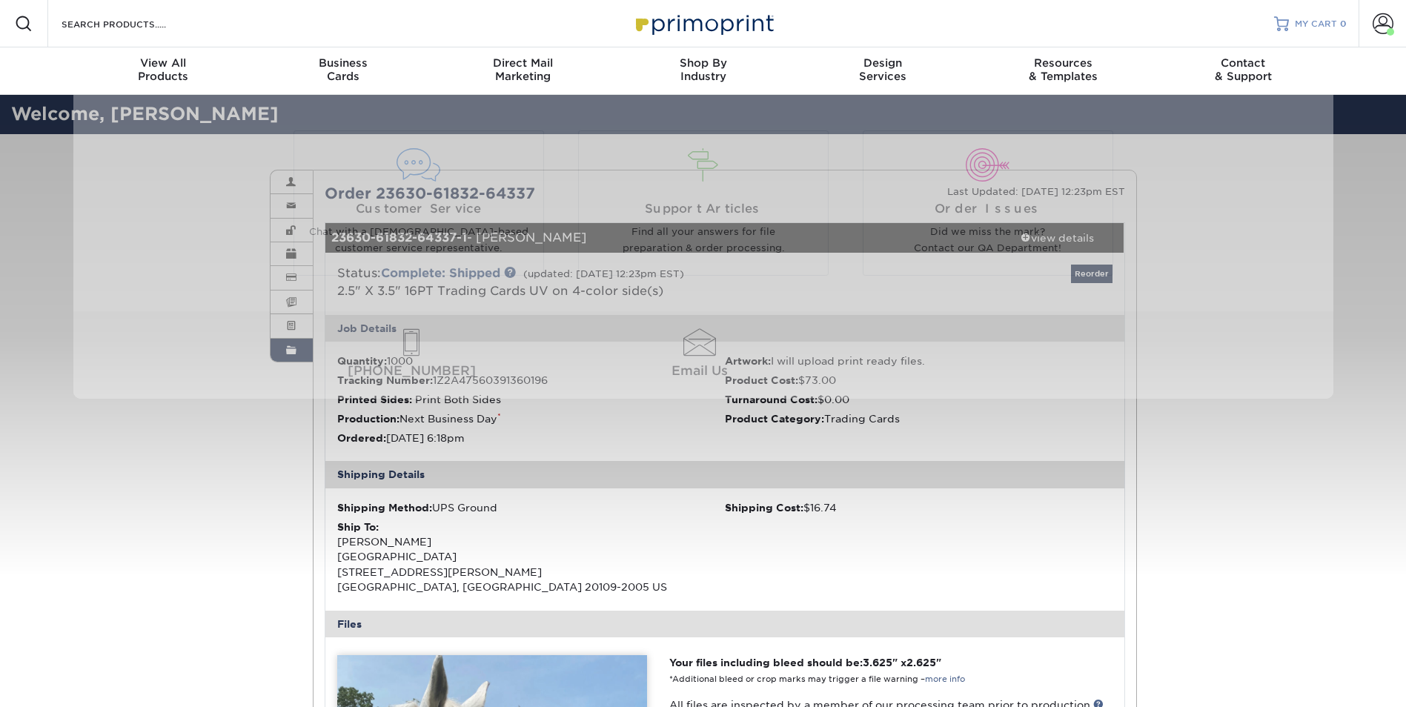
click at [1328, 24] on span "MY CART" at bounding box center [1316, 24] width 42 height 13
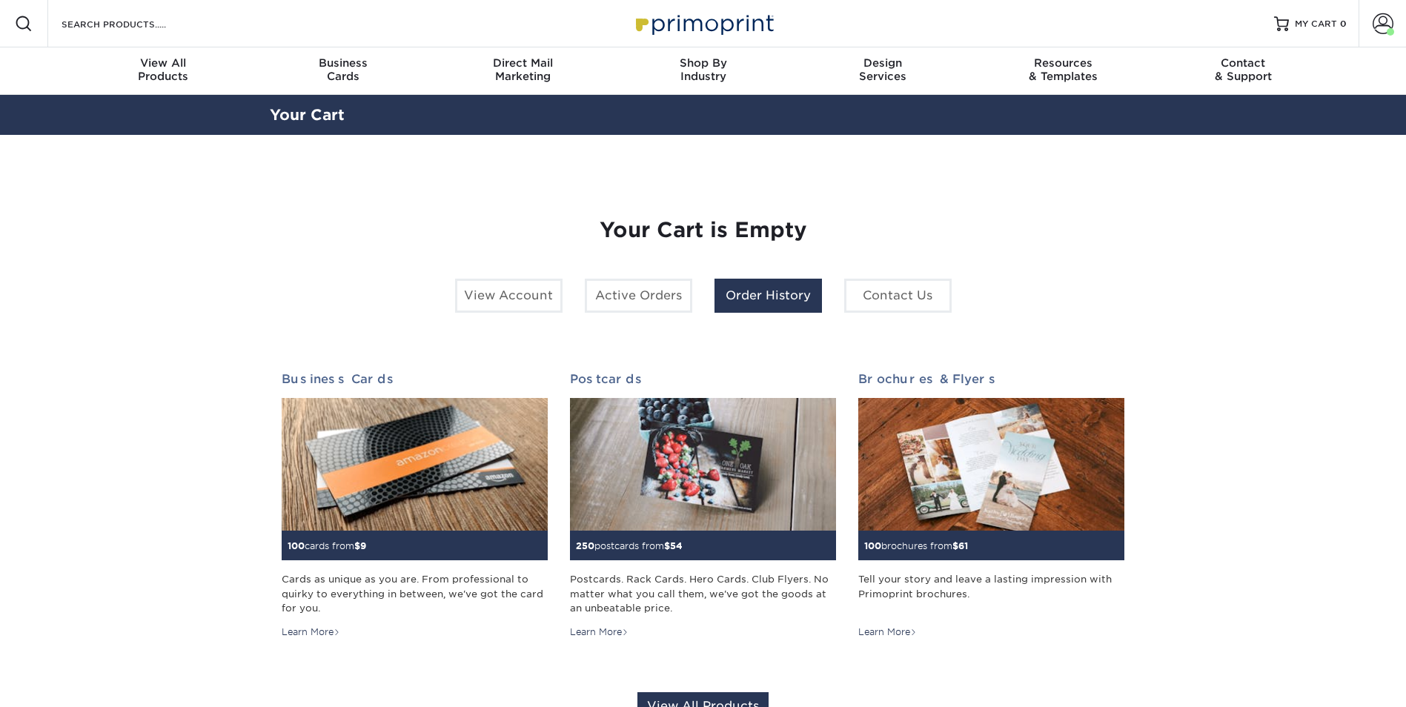
click at [756, 299] on link "Order History" at bounding box center [768, 296] width 107 height 34
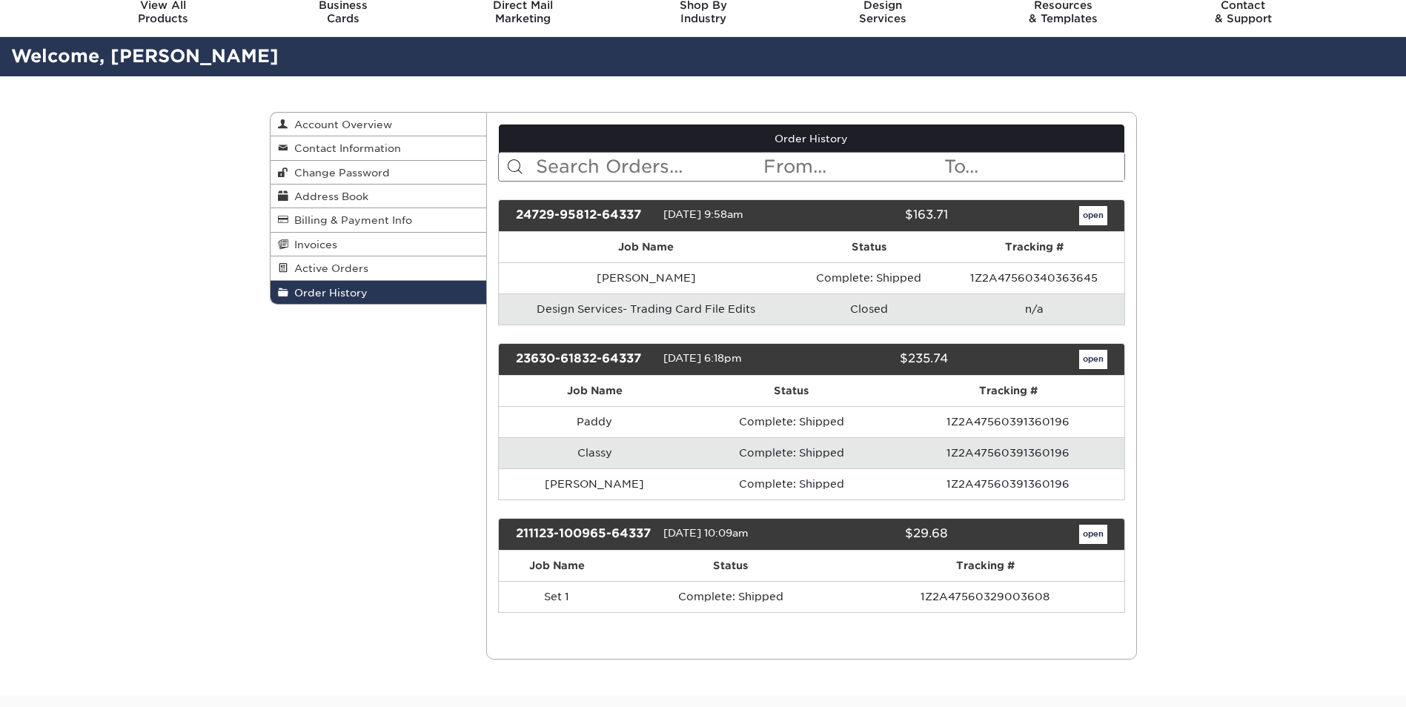
scroll to position [148, 0]
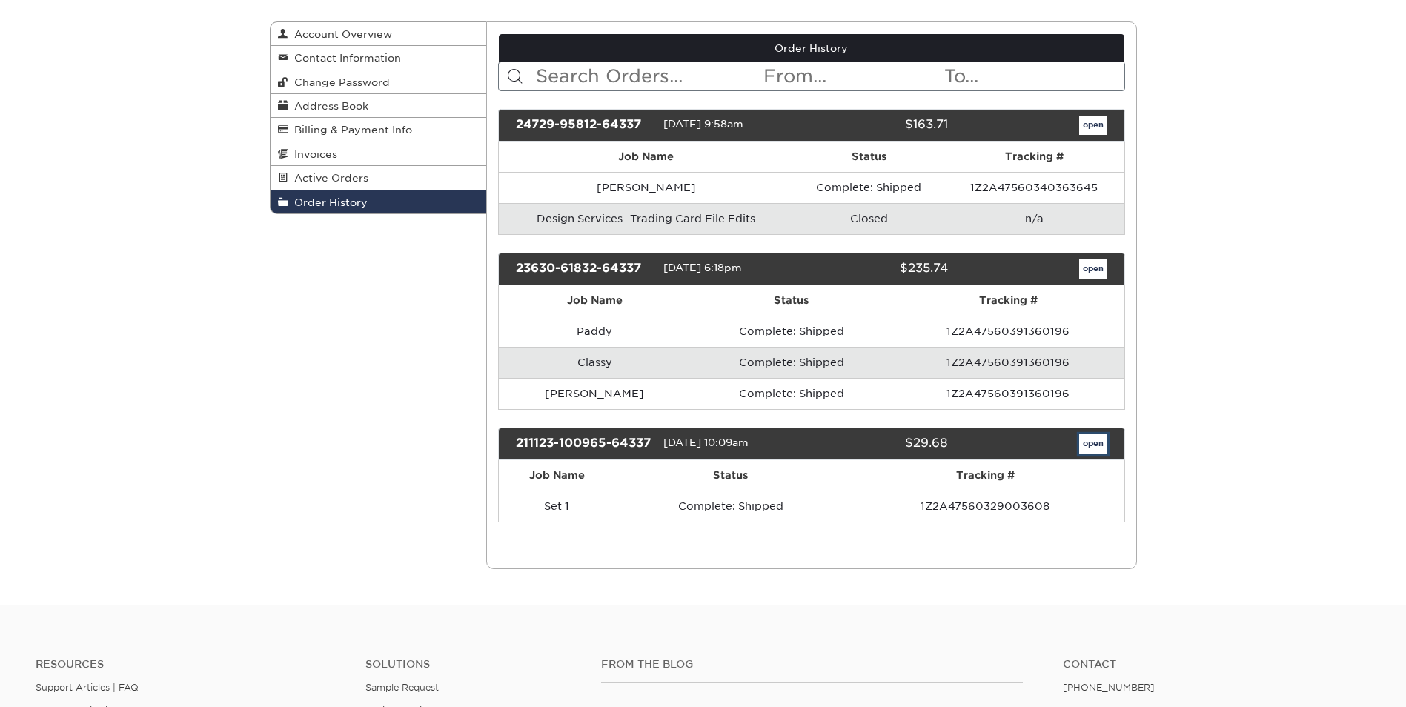
click at [1090, 450] on link "open" at bounding box center [1093, 443] width 28 height 19
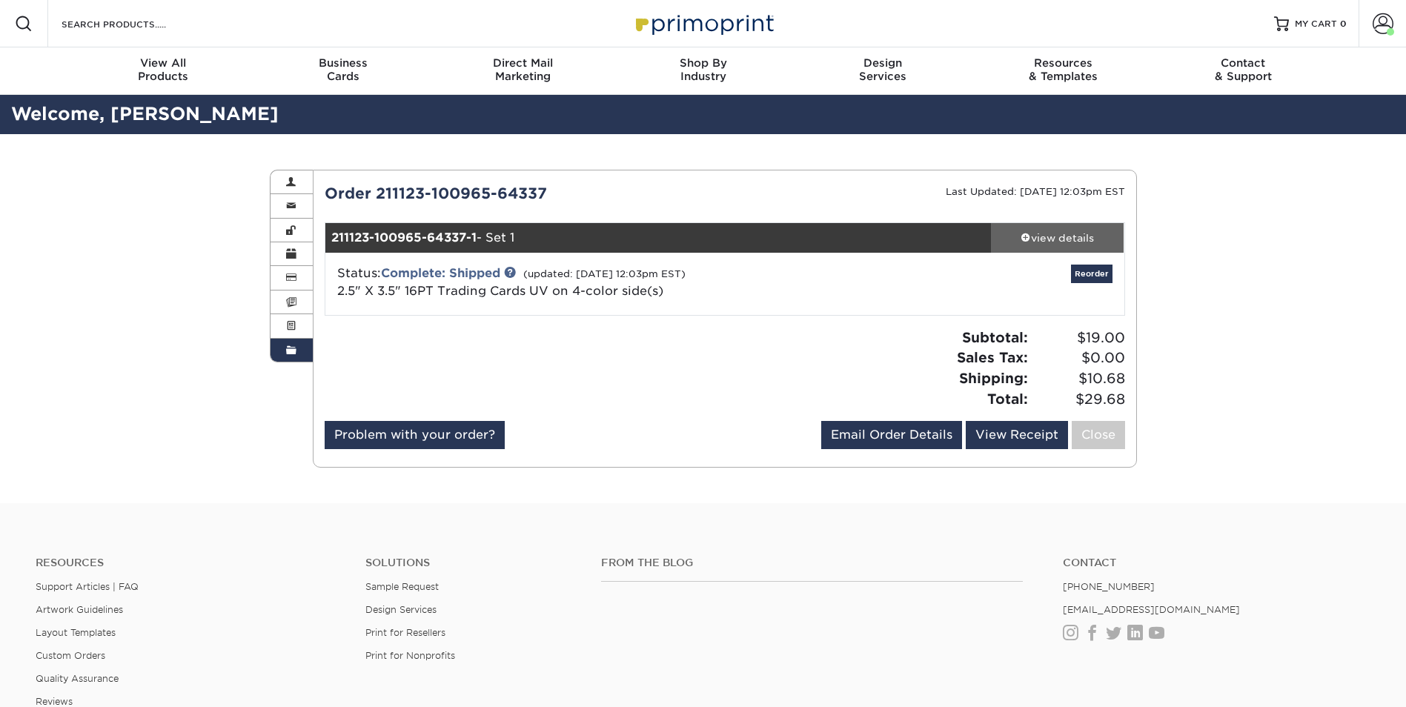
click at [1029, 233] on div "view details" at bounding box center [1057, 238] width 133 height 15
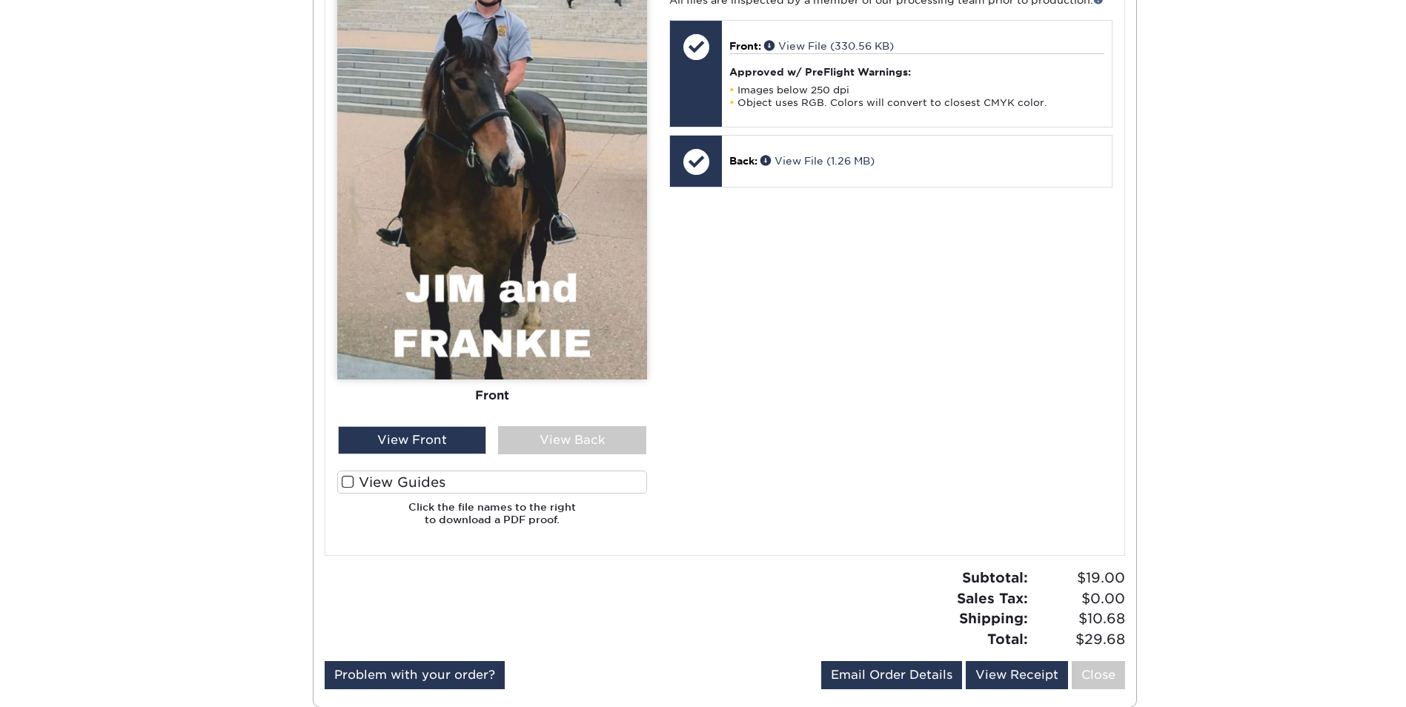
scroll to position [519, 0]
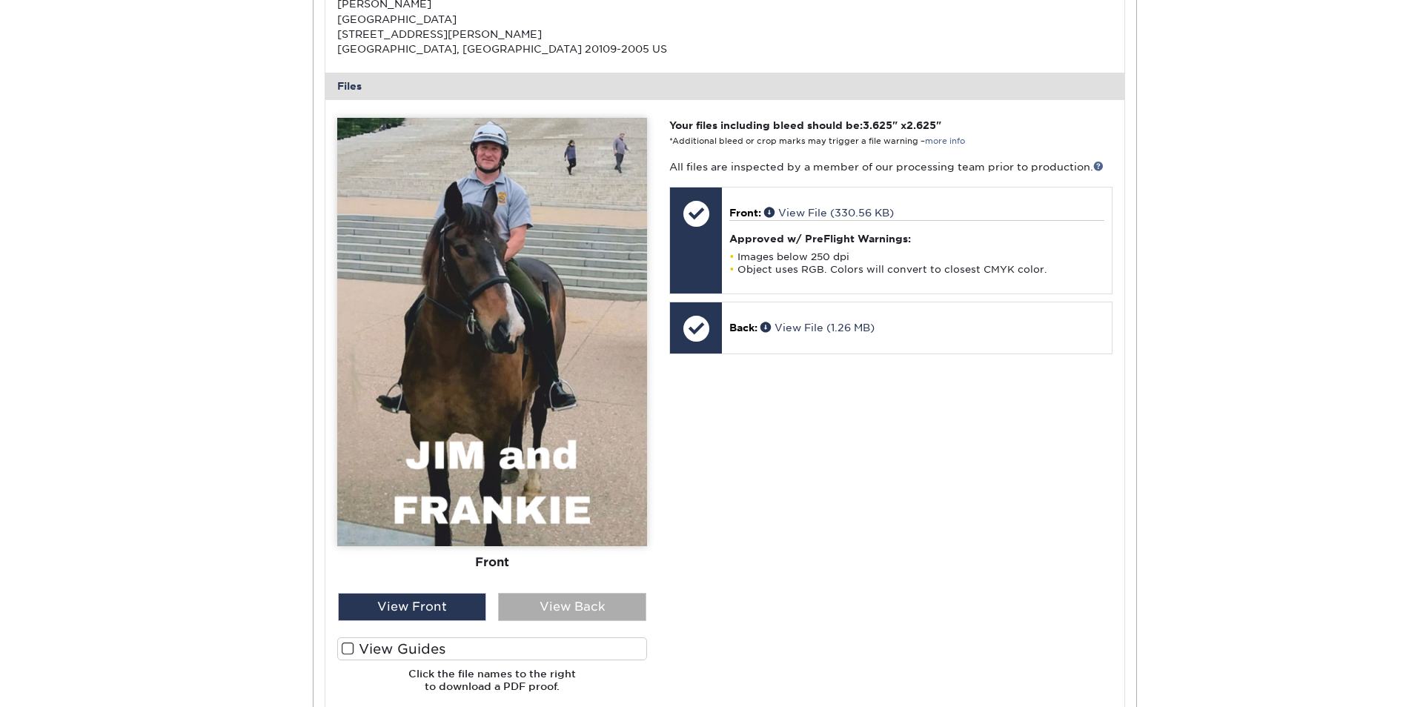
click at [610, 603] on div "View Back" at bounding box center [572, 607] width 148 height 28
